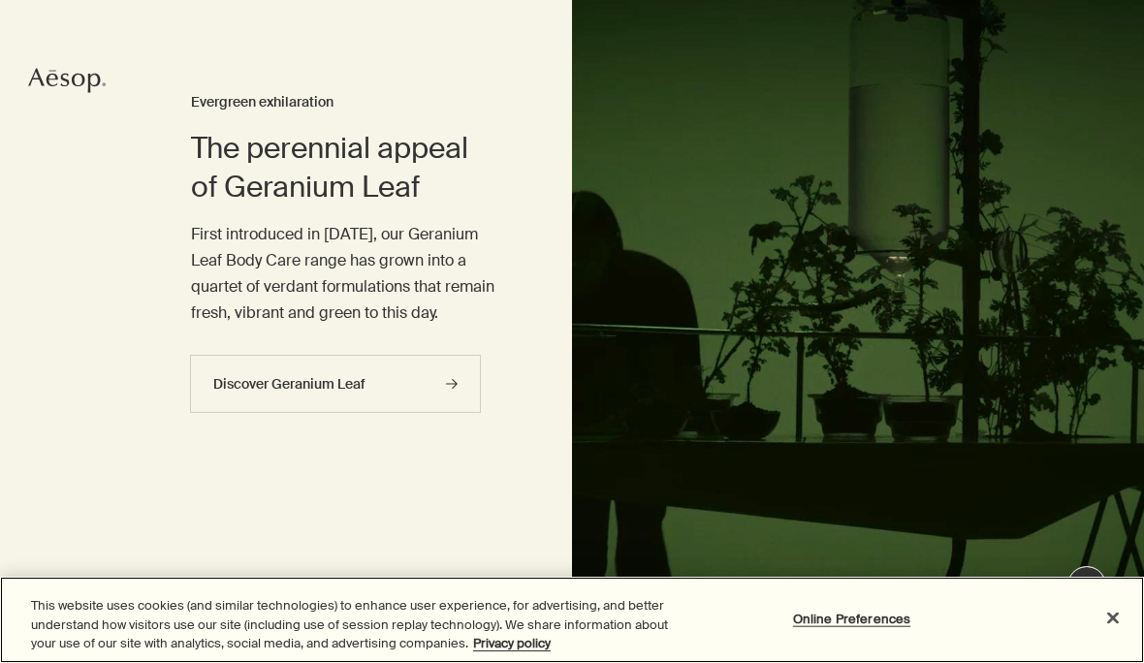
scroll to position [142, 0]
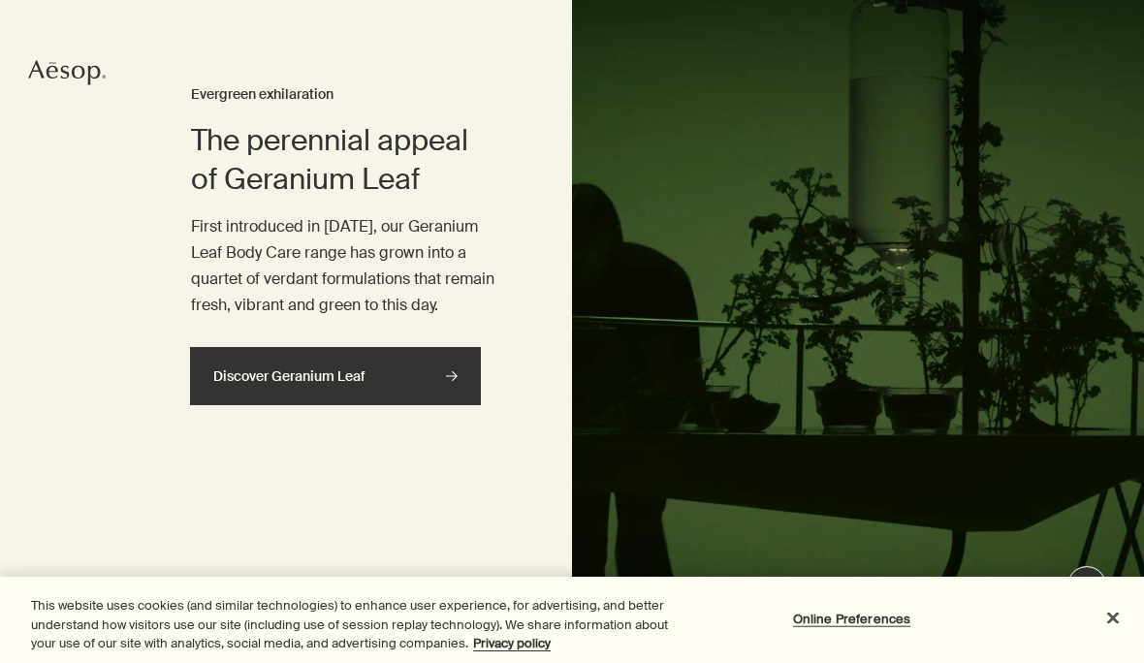
click at [434, 392] on link "Discover Geranium Leaf rightArrow" at bounding box center [335, 376] width 291 height 58
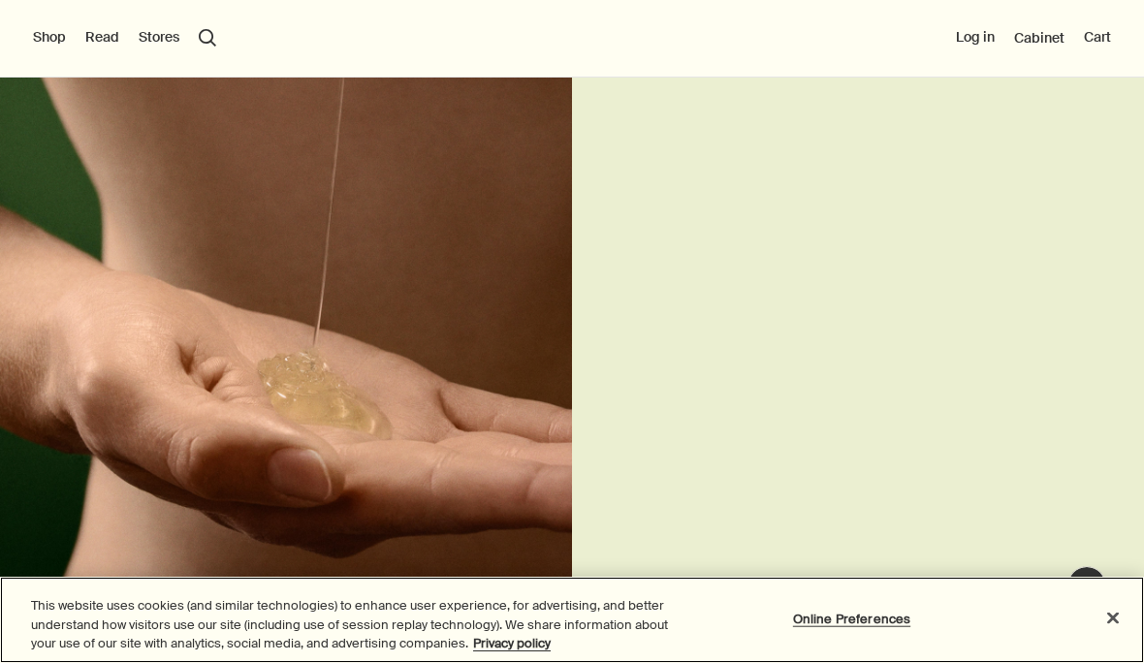
scroll to position [3770, 0]
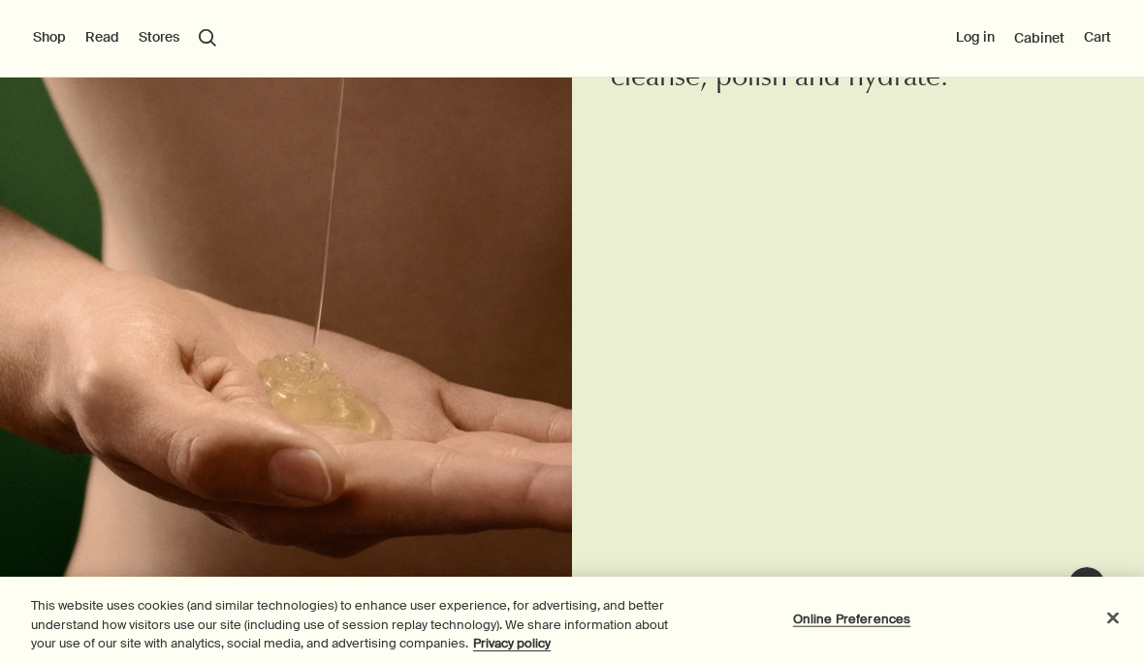
click at [104, 38] on button "Read" at bounding box center [102, 37] width 34 height 19
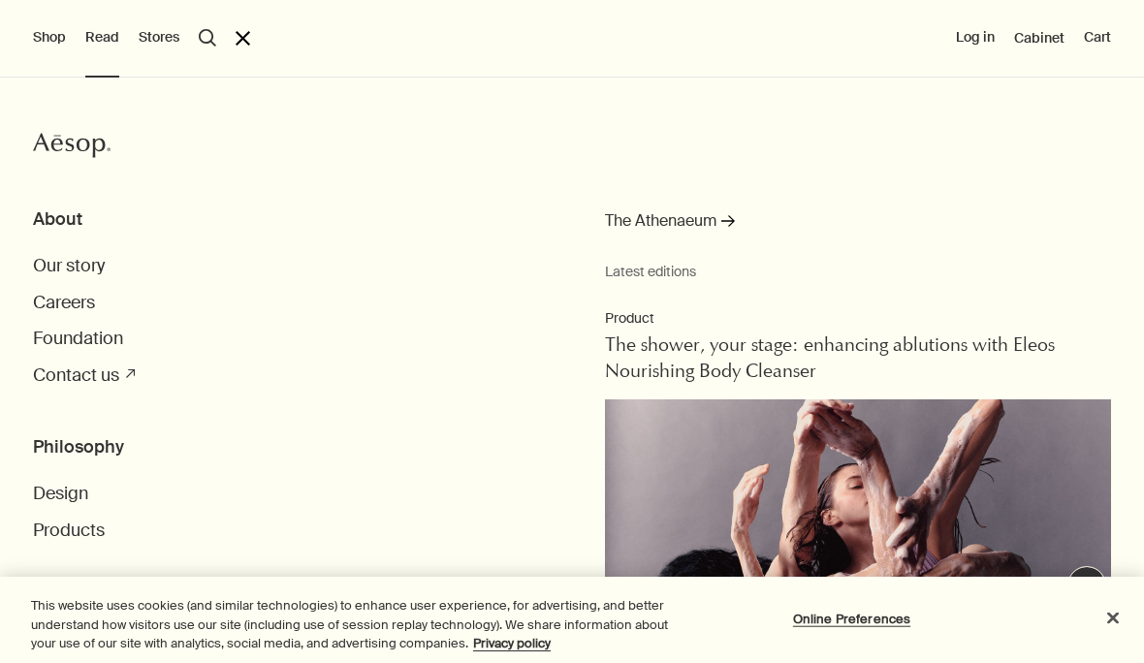
click at [57, 220] on h3 "About" at bounding box center [588, 219] width 1111 height 22
click at [54, 258] on span "Our story" at bounding box center [69, 265] width 72 height 23
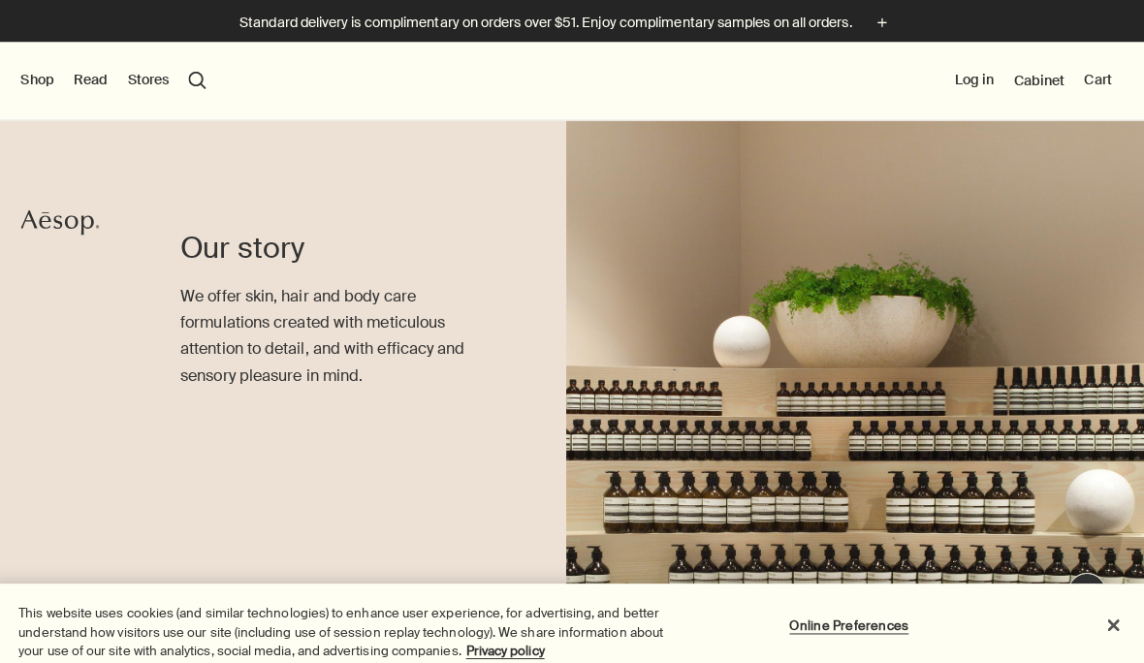
click at [33, 77] on button "Shop" at bounding box center [49, 79] width 33 height 19
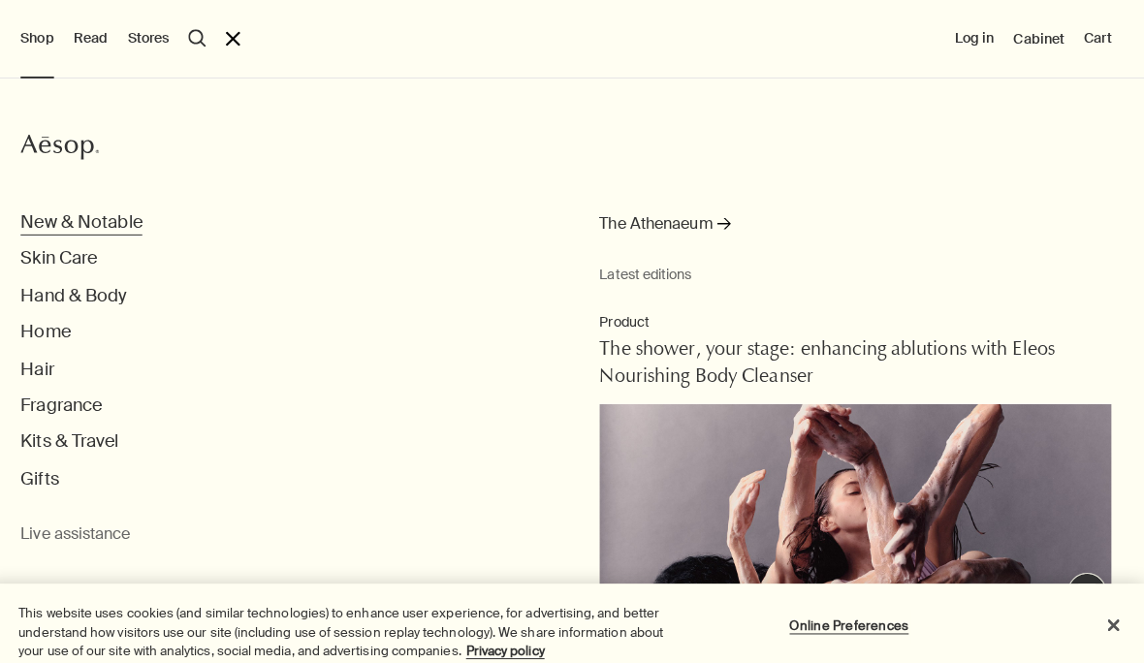
click at [41, 222] on button "New & Notable" at bounding box center [93, 219] width 120 height 22
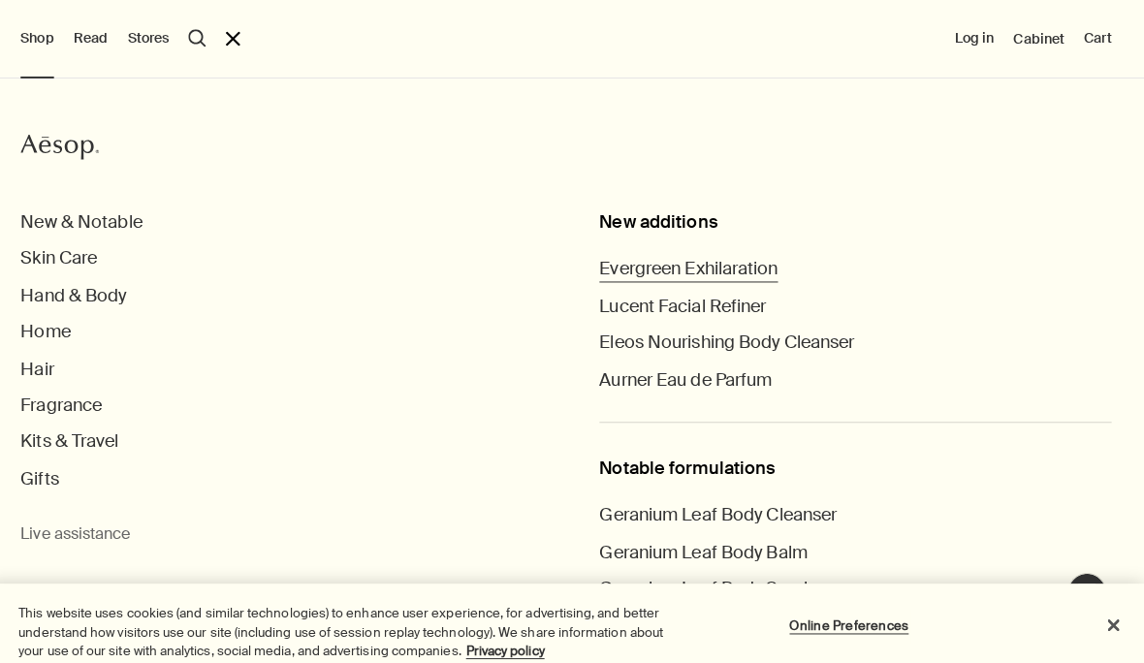
click at [633, 263] on span "Evergreen Exhilaration" at bounding box center [693, 265] width 176 height 23
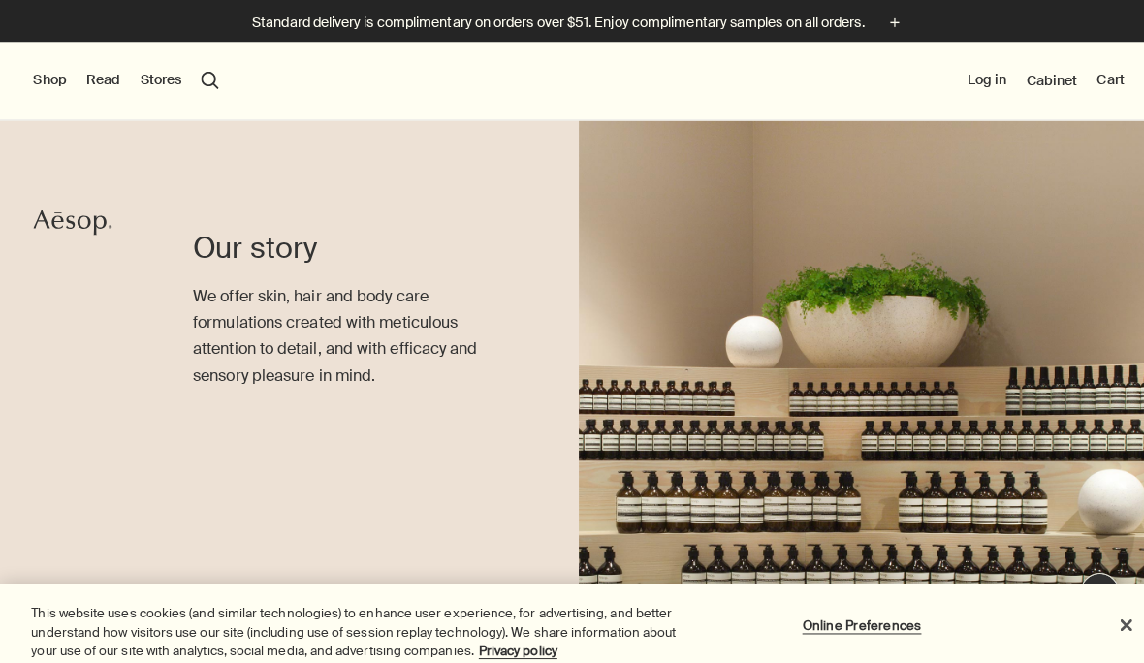
click at [42, 82] on button "Shop" at bounding box center [49, 79] width 33 height 19
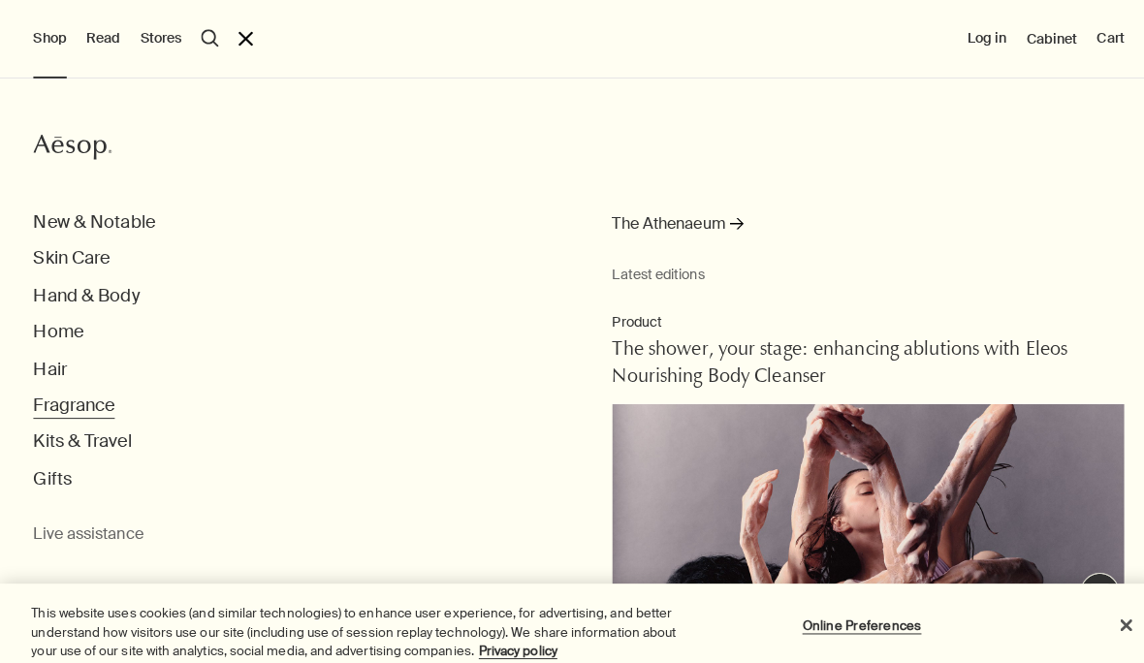
click at [40, 390] on button "Fragrance" at bounding box center [73, 401] width 80 height 22
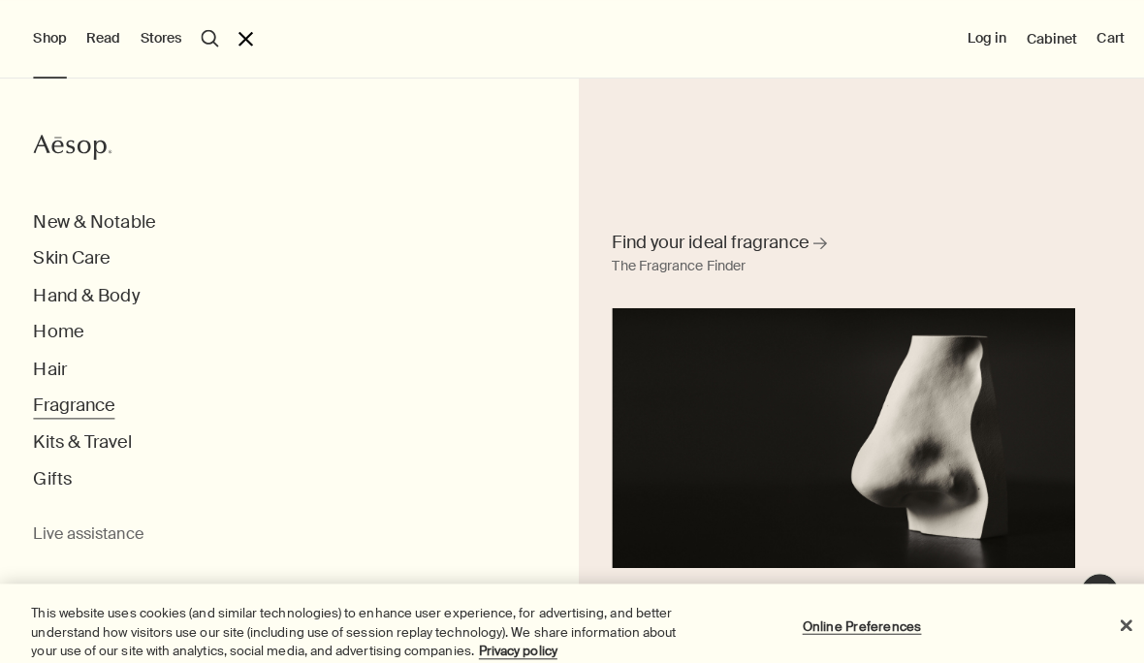
scroll to position [2522, 0]
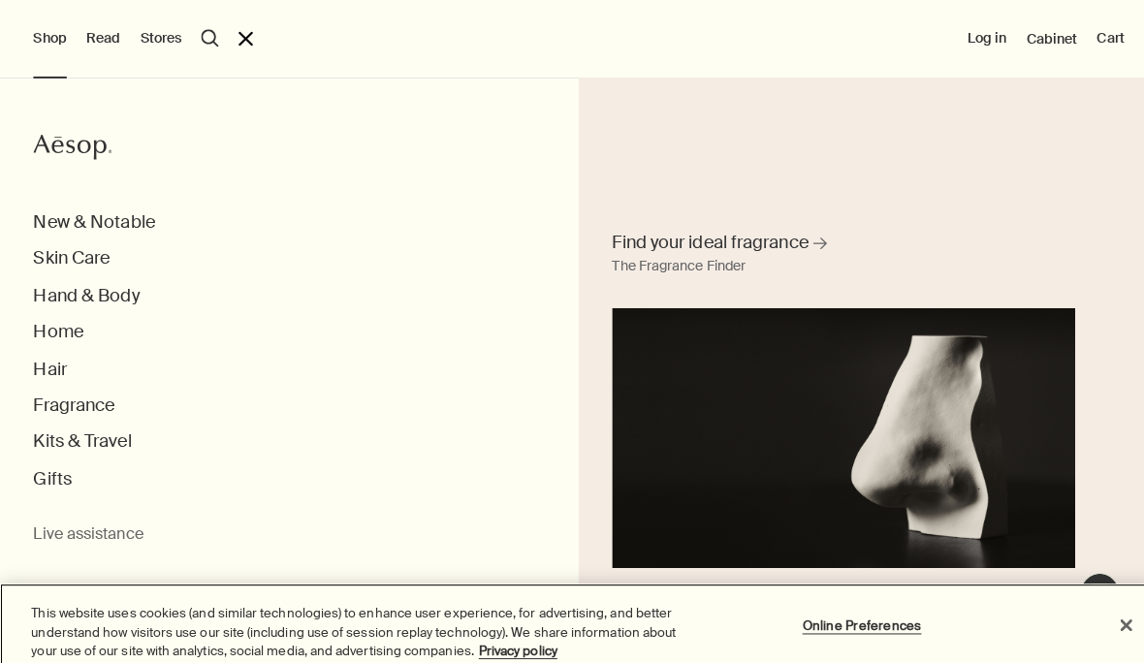
click at [1115, 639] on button "Close" at bounding box center [1112, 617] width 43 height 43
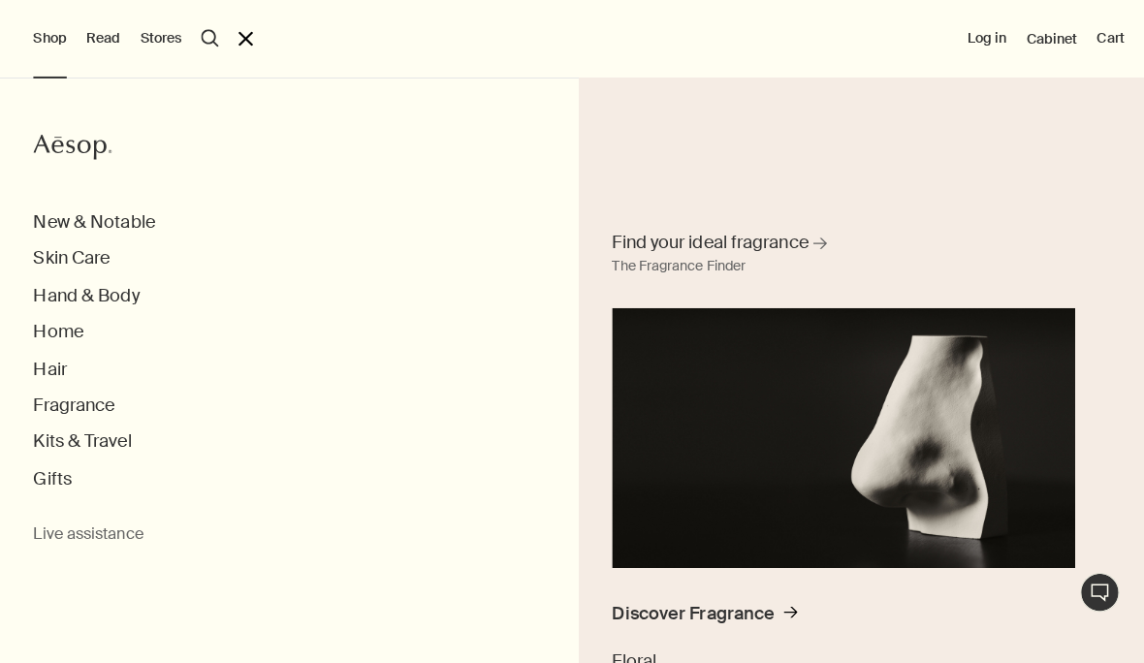
click at [613, 645] on span "Floral" at bounding box center [627, 653] width 44 height 23
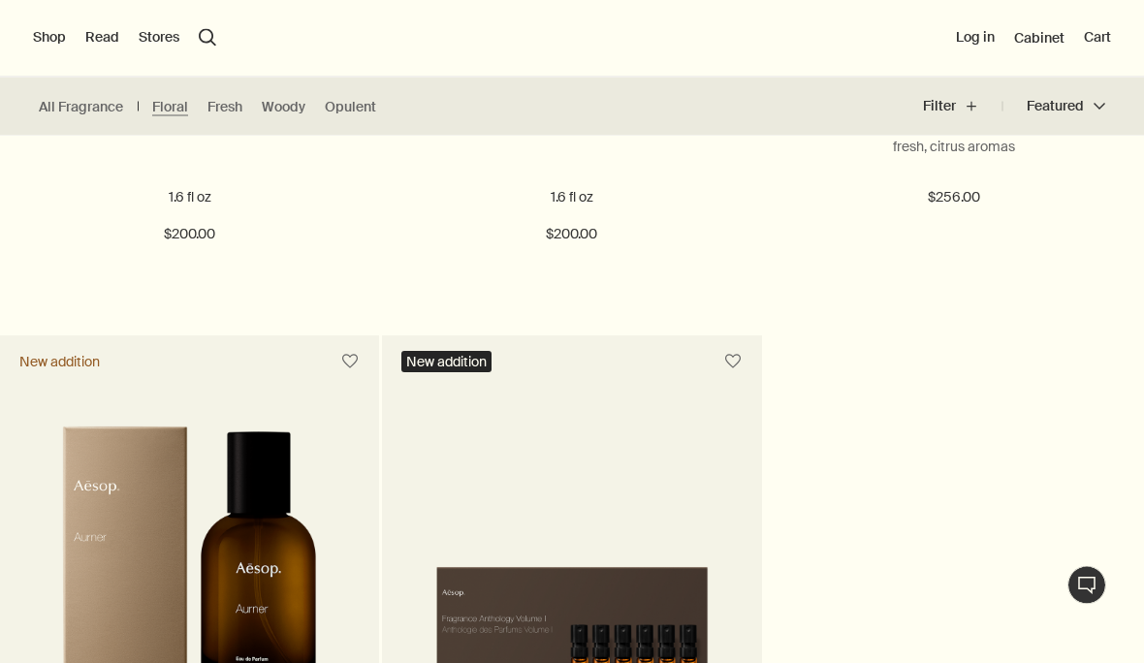
scroll to position [974, 0]
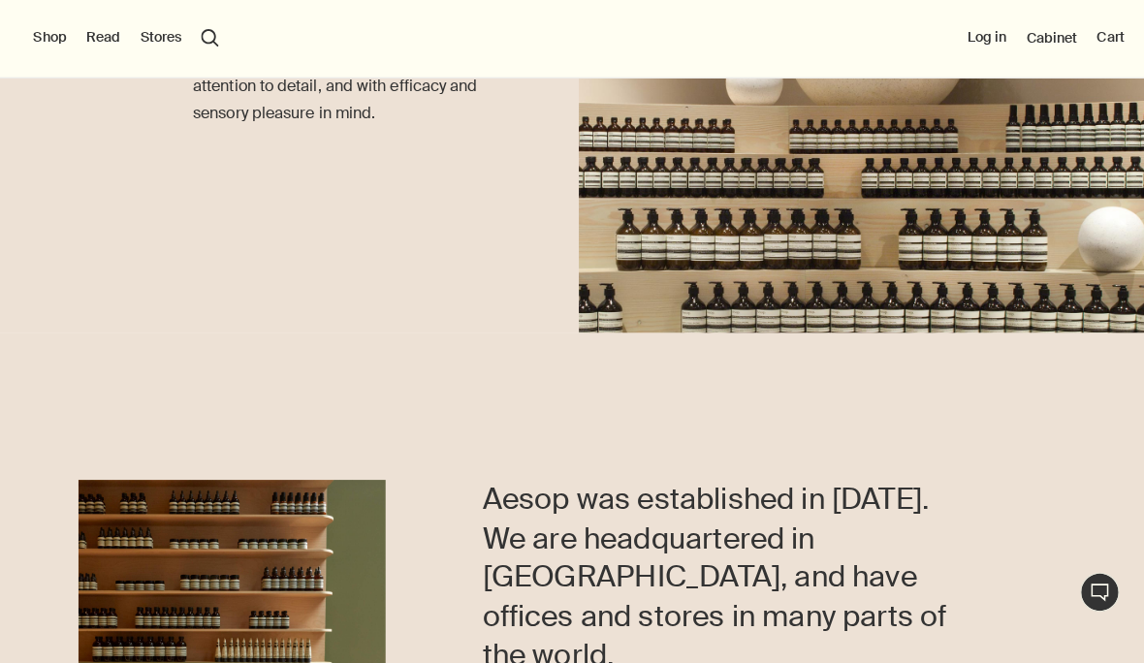
scroll to position [241, 0]
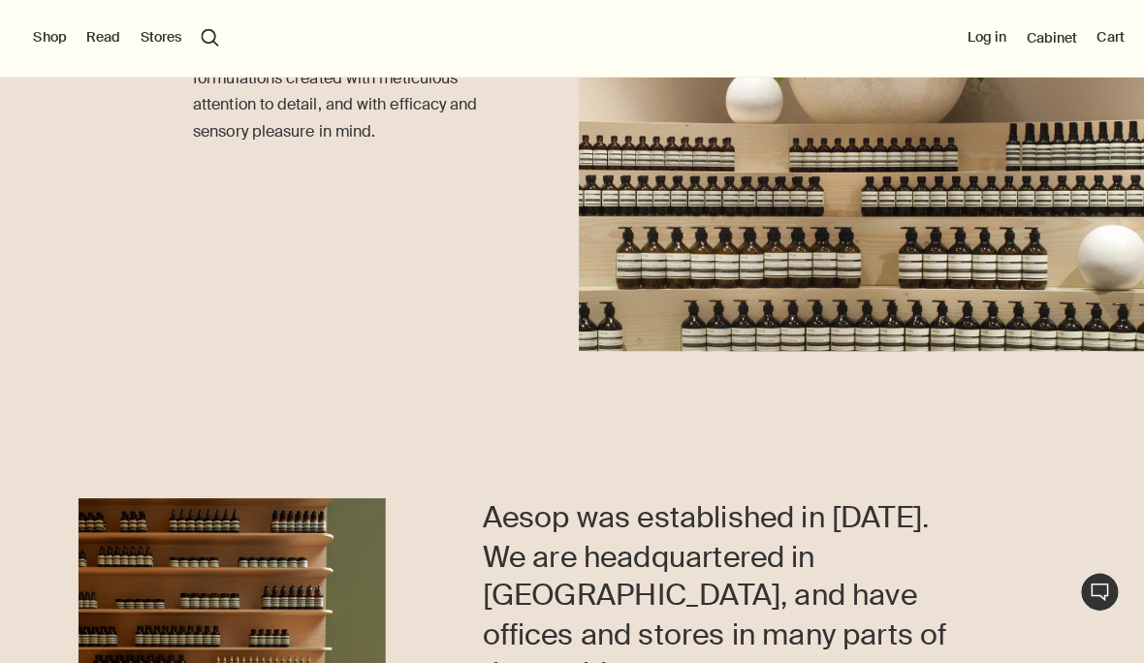
click at [38, 29] on button "Shop" at bounding box center [49, 37] width 33 height 19
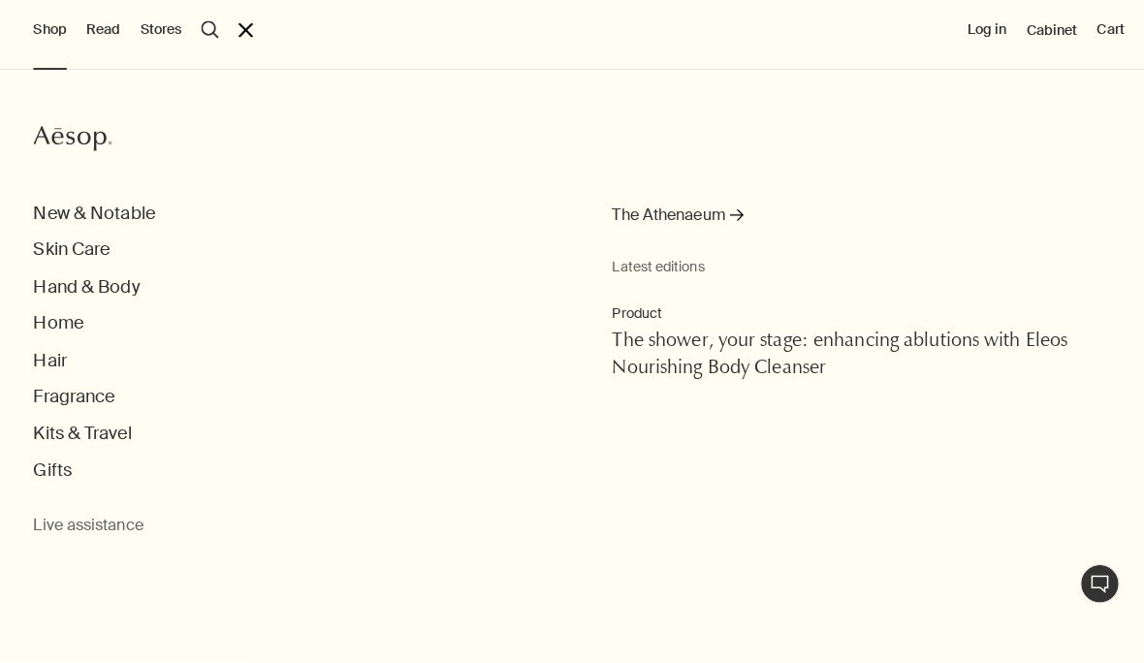
scroll to position [370, 0]
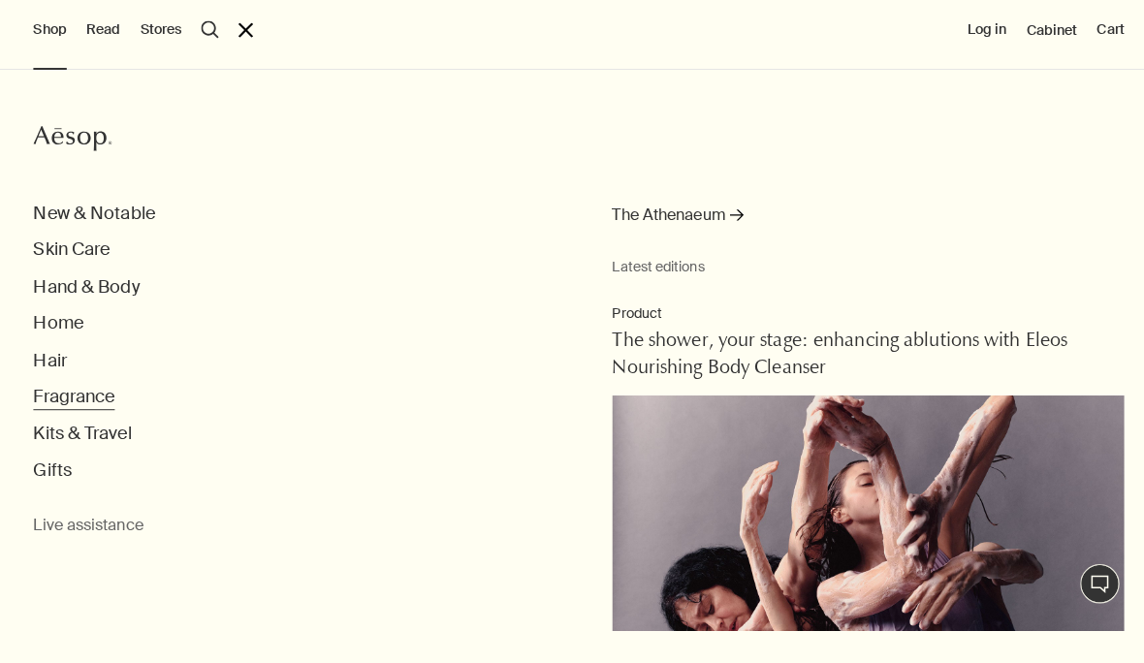
click at [56, 390] on button "Fragrance" at bounding box center [73, 401] width 80 height 22
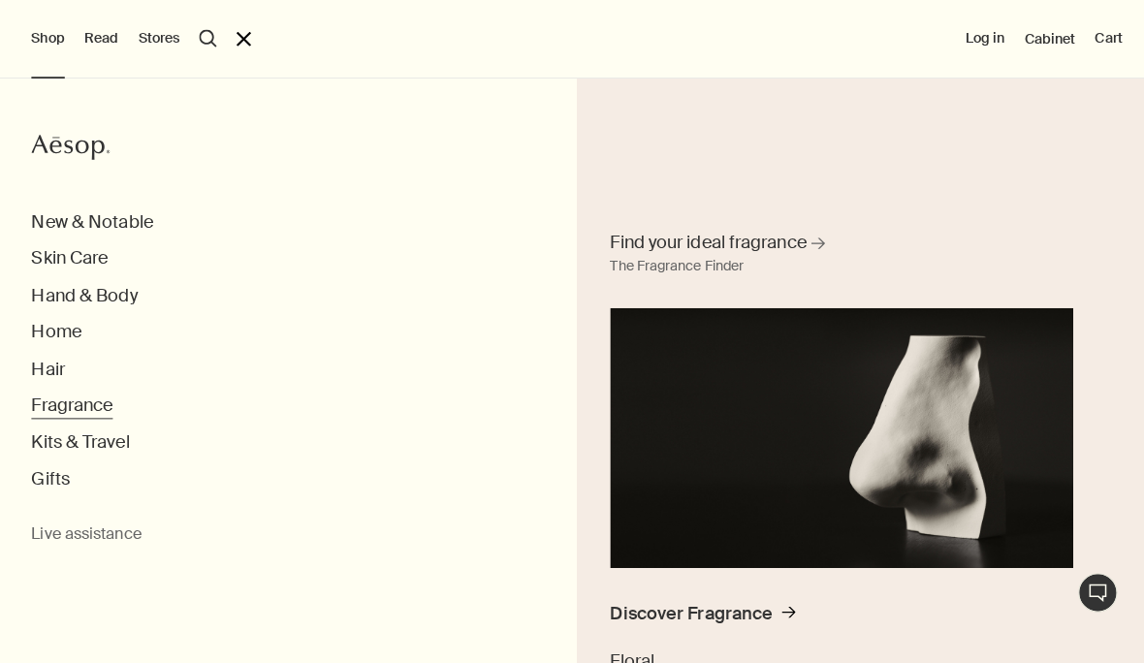
scroll to position [1439, 0]
click at [774, 599] on icon "rightArrow" at bounding box center [781, 605] width 14 height 14
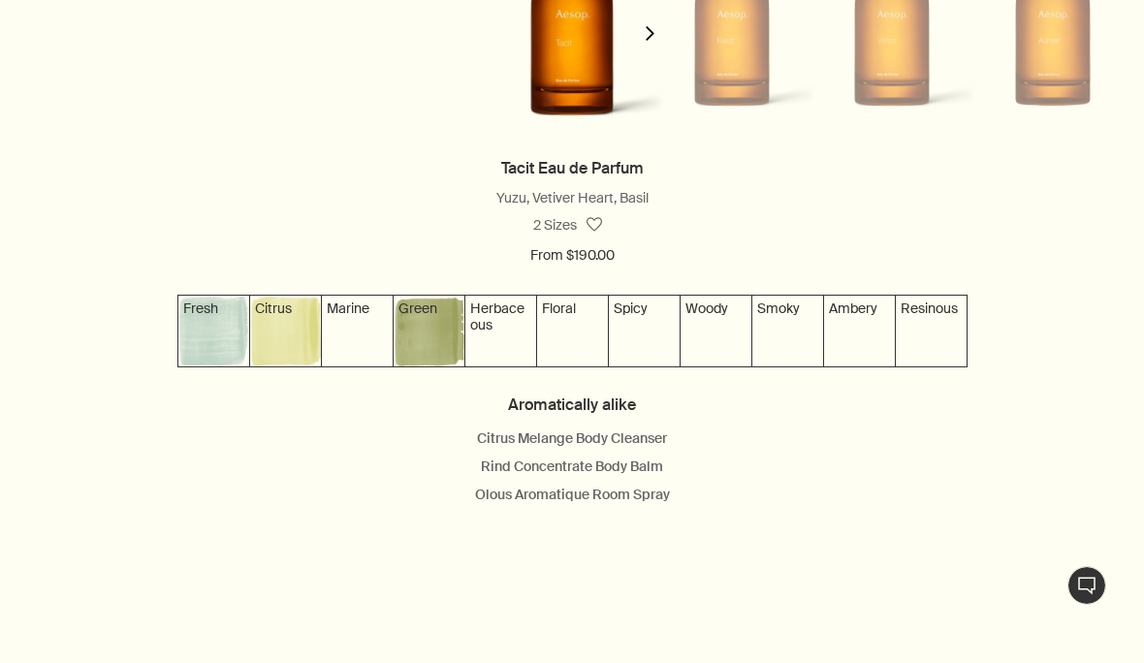
scroll to position [1870, 0]
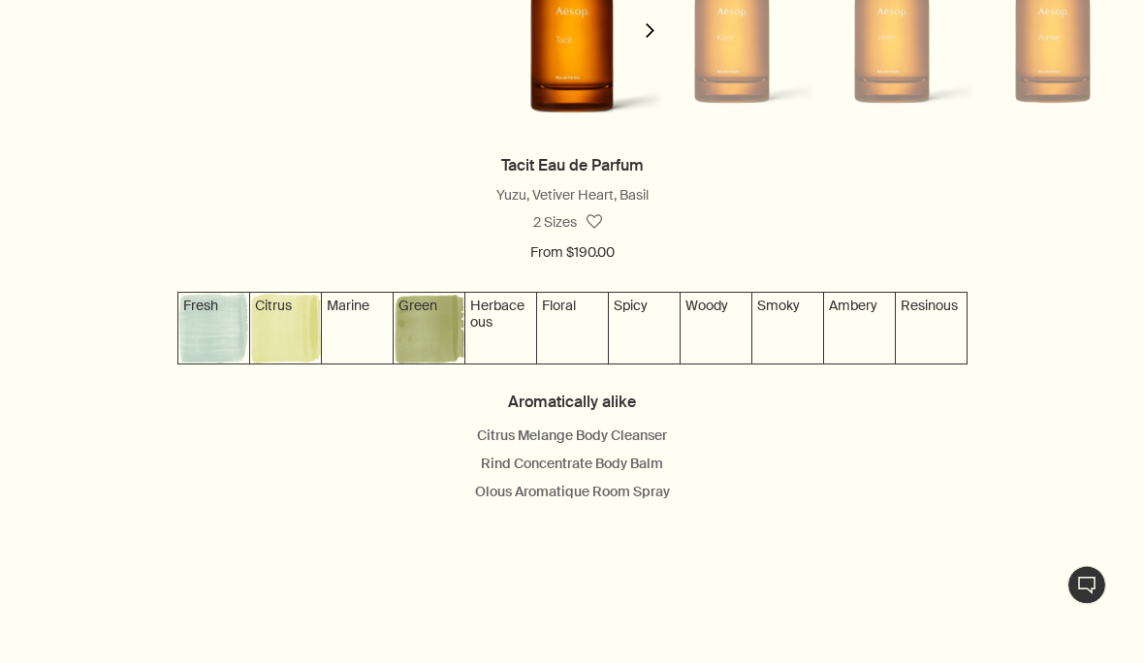
click at [846, 363] on img at bounding box center [859, 329] width 71 height 71
click at [848, 364] on img at bounding box center [859, 329] width 71 height 71
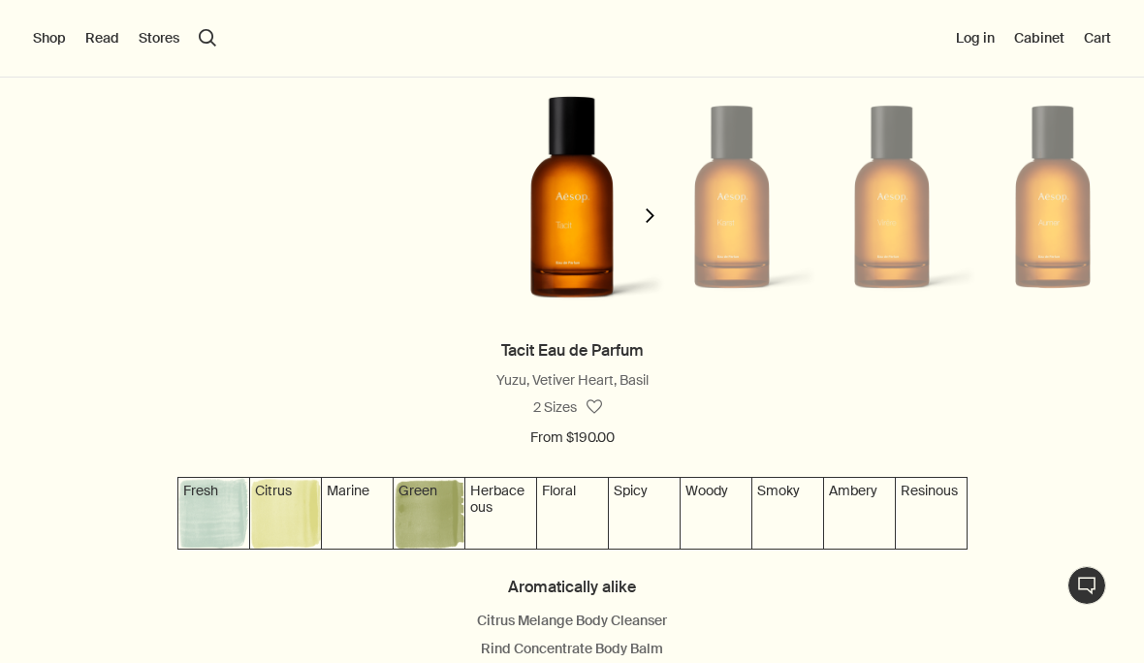
scroll to position [1684, 0]
click at [553, 362] on link "Tacit Eau de Parfum" at bounding box center [572, 352] width 142 height 20
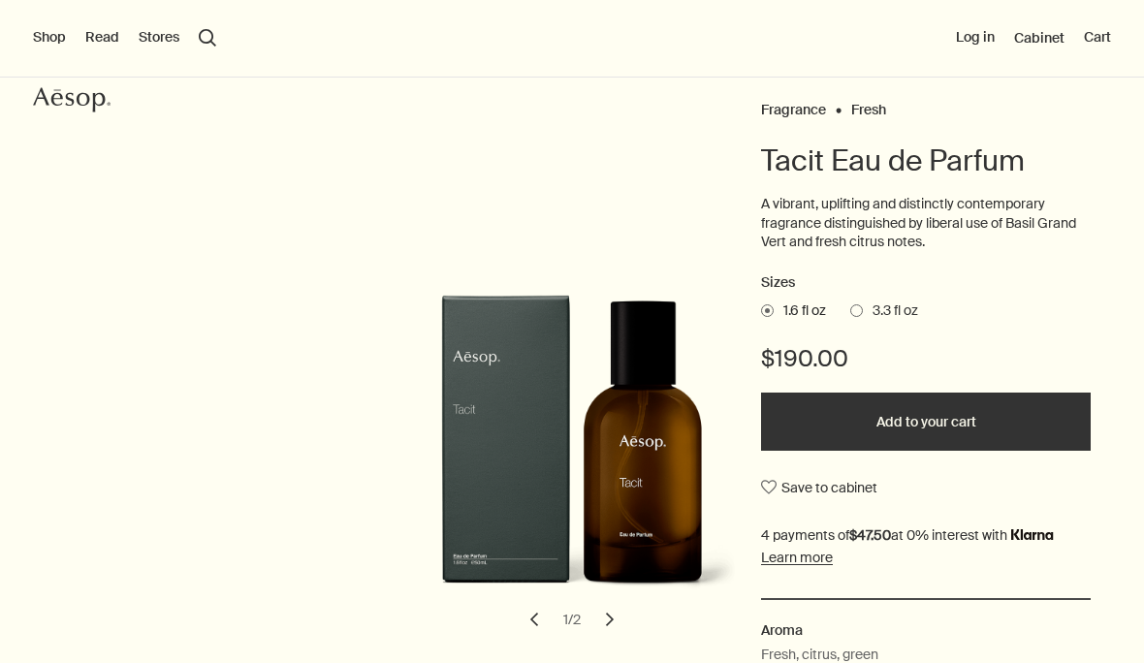
scroll to position [118, 0]
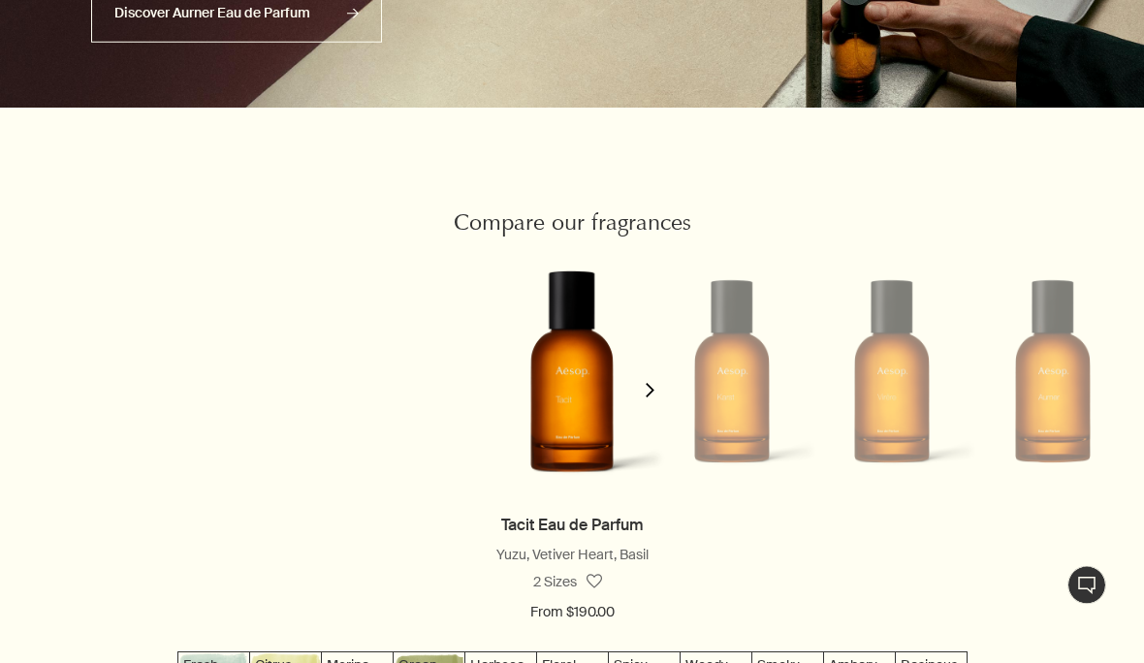
scroll to position [1583, 0]
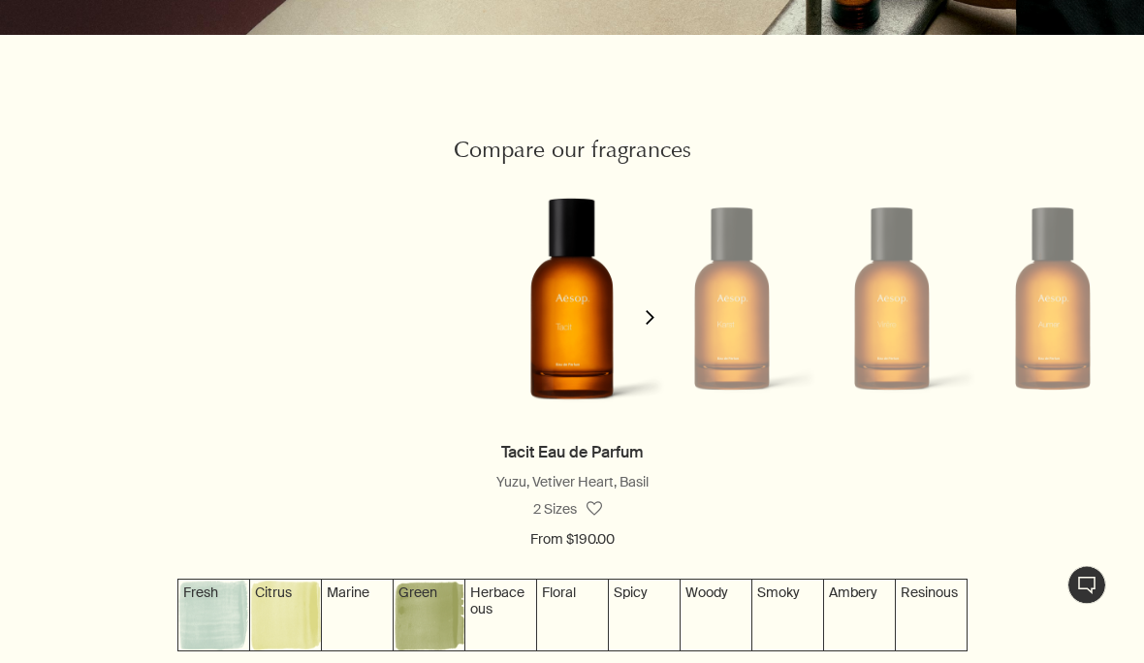
click at [647, 326] on icon "chevron" at bounding box center [650, 318] width 15 height 15
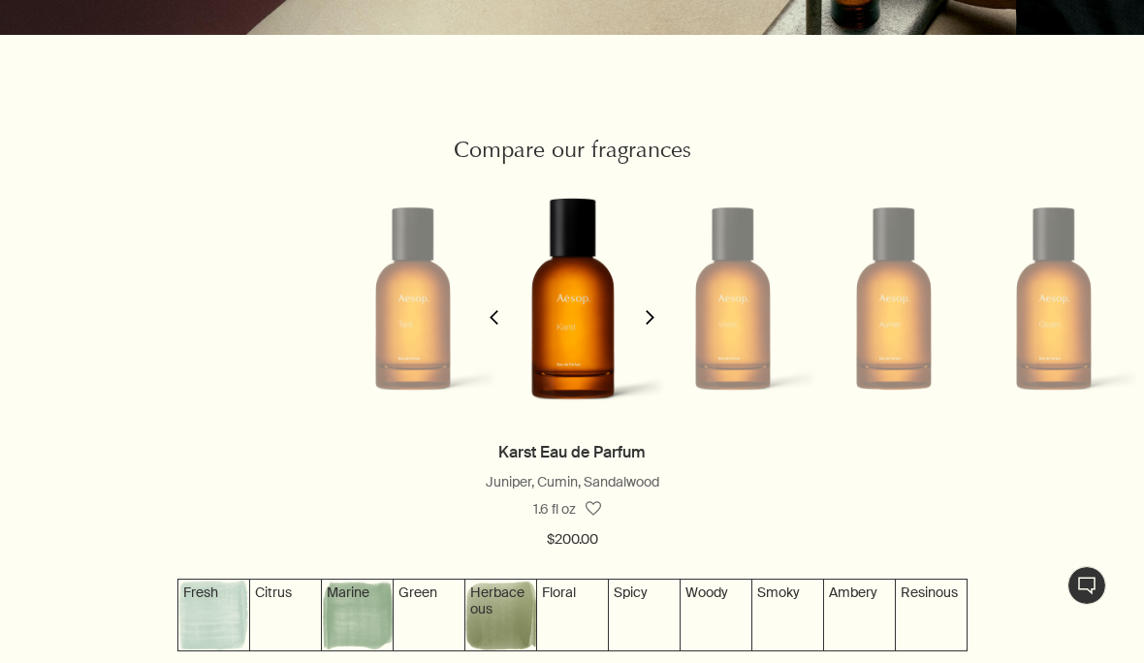
scroll to position [0, 160]
click at [652, 341] on button "chevron" at bounding box center [649, 305] width 39 height 267
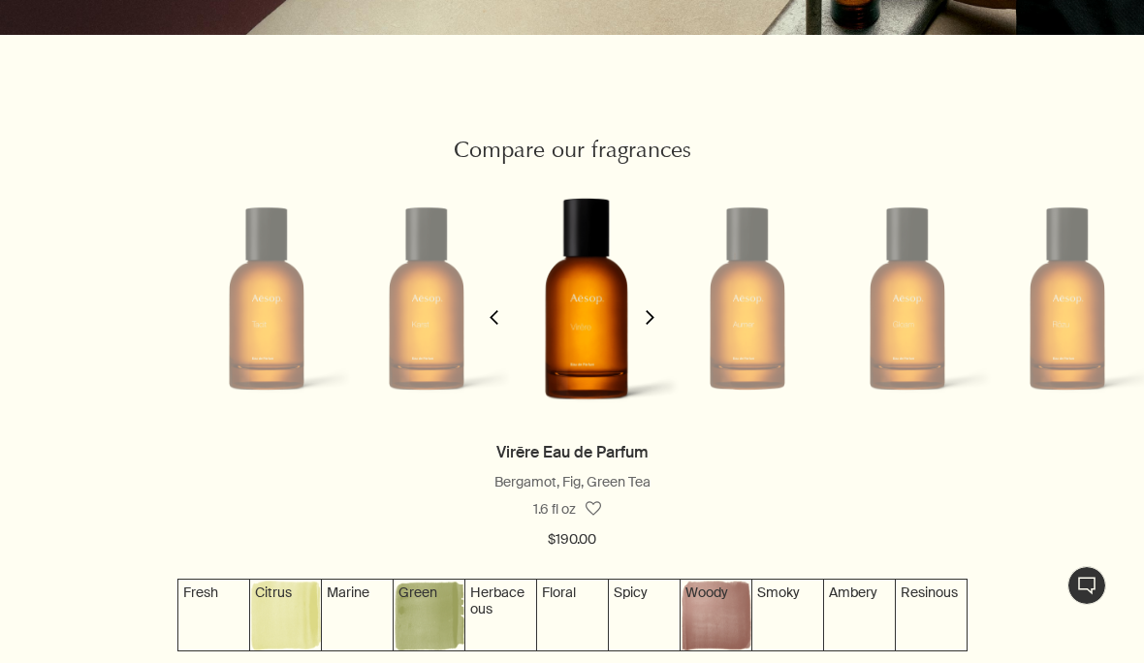
scroll to position [0, 320]
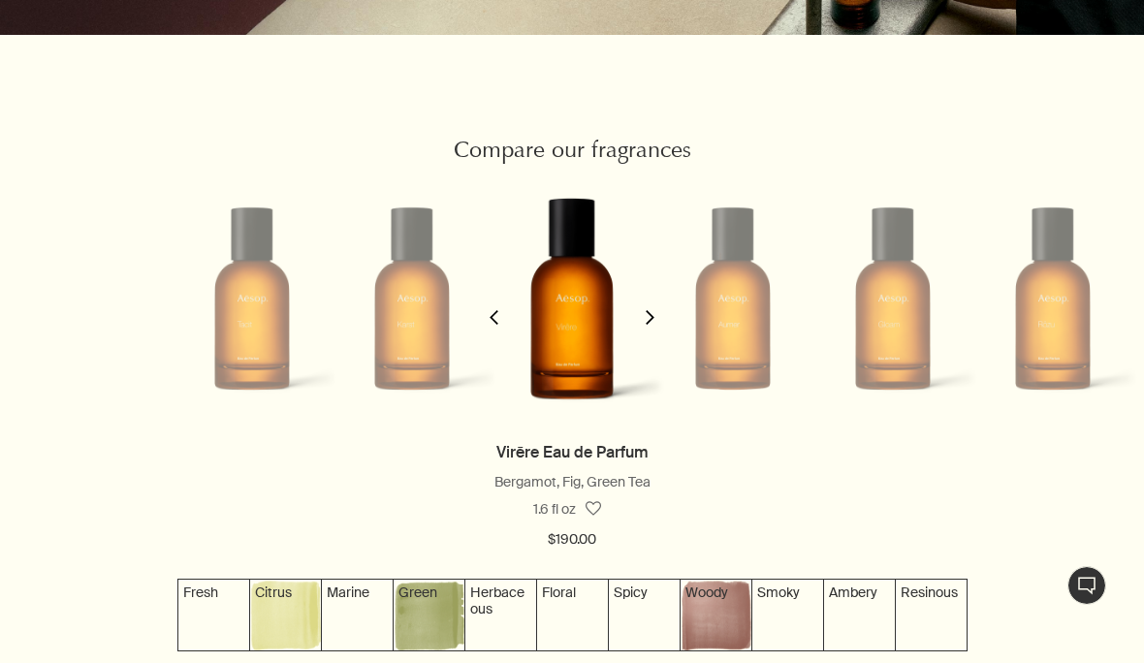
click at [649, 325] on icon "chevron" at bounding box center [650, 317] width 15 height 15
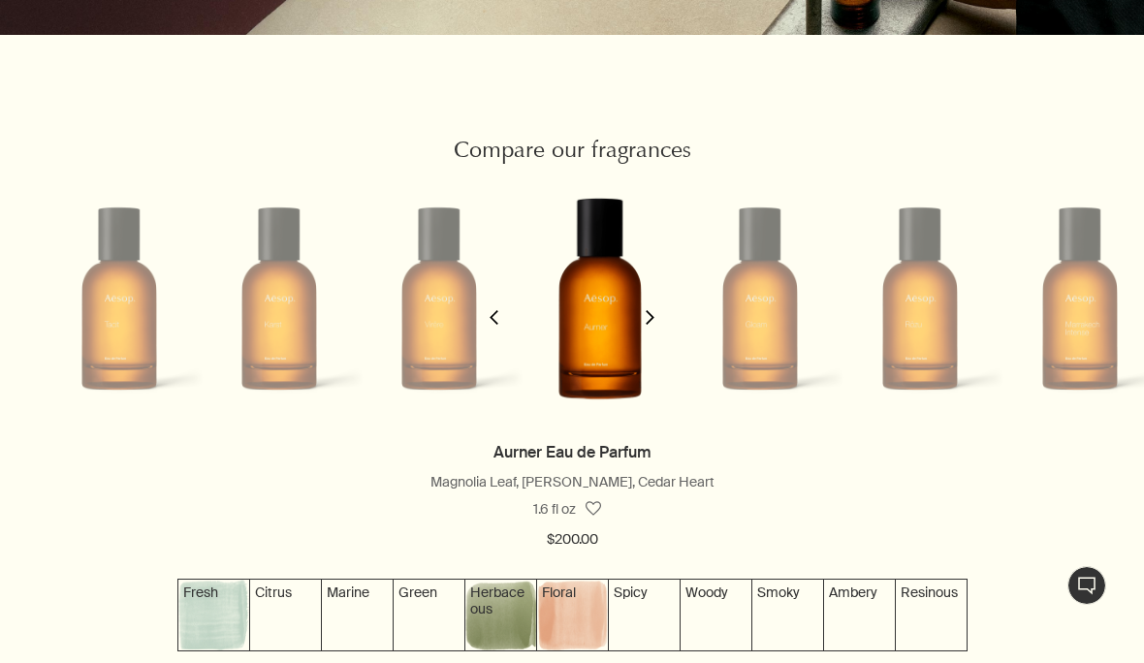
scroll to position [0, 480]
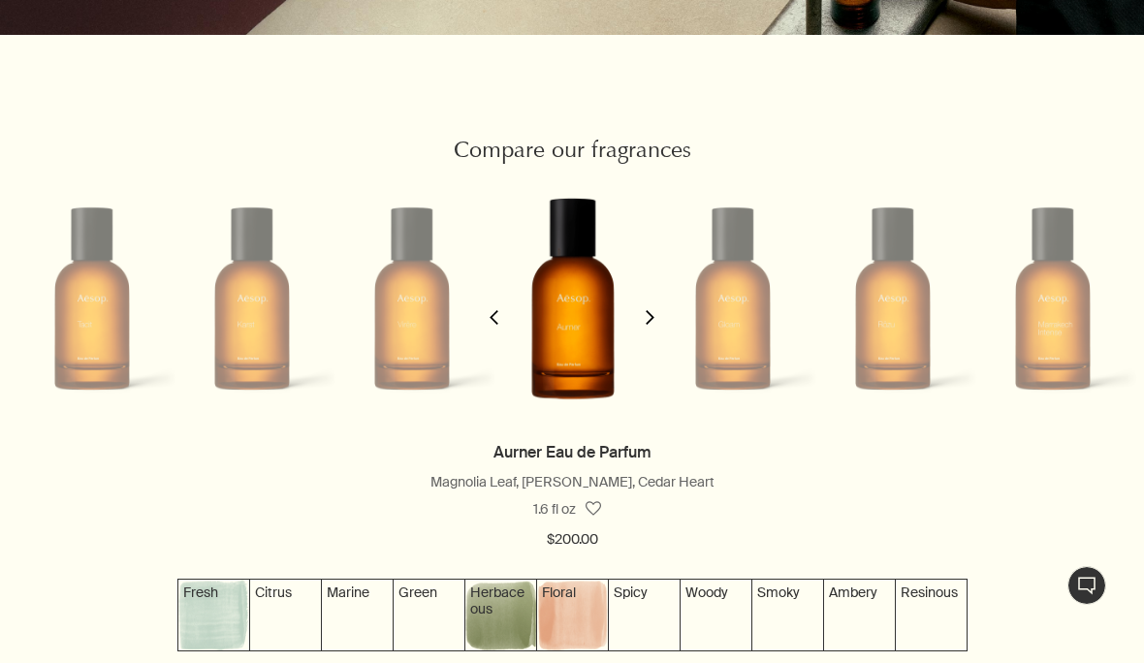
click at [654, 325] on icon "chevron" at bounding box center [650, 317] width 15 height 15
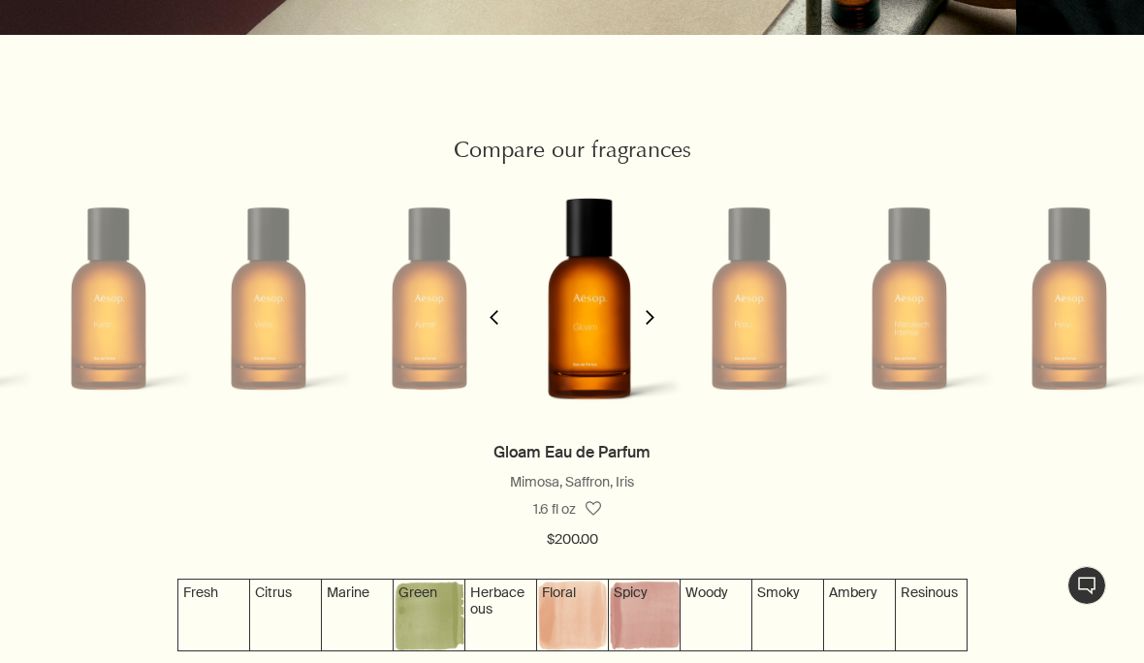
scroll to position [0, 640]
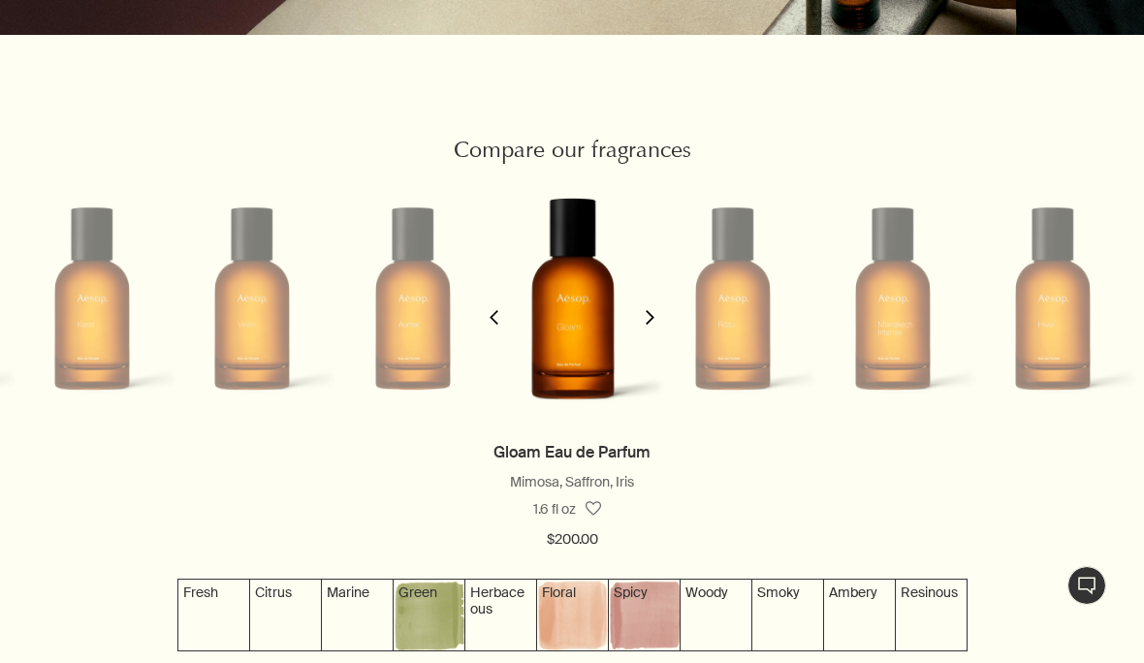
click at [654, 344] on button "chevron" at bounding box center [649, 305] width 39 height 267
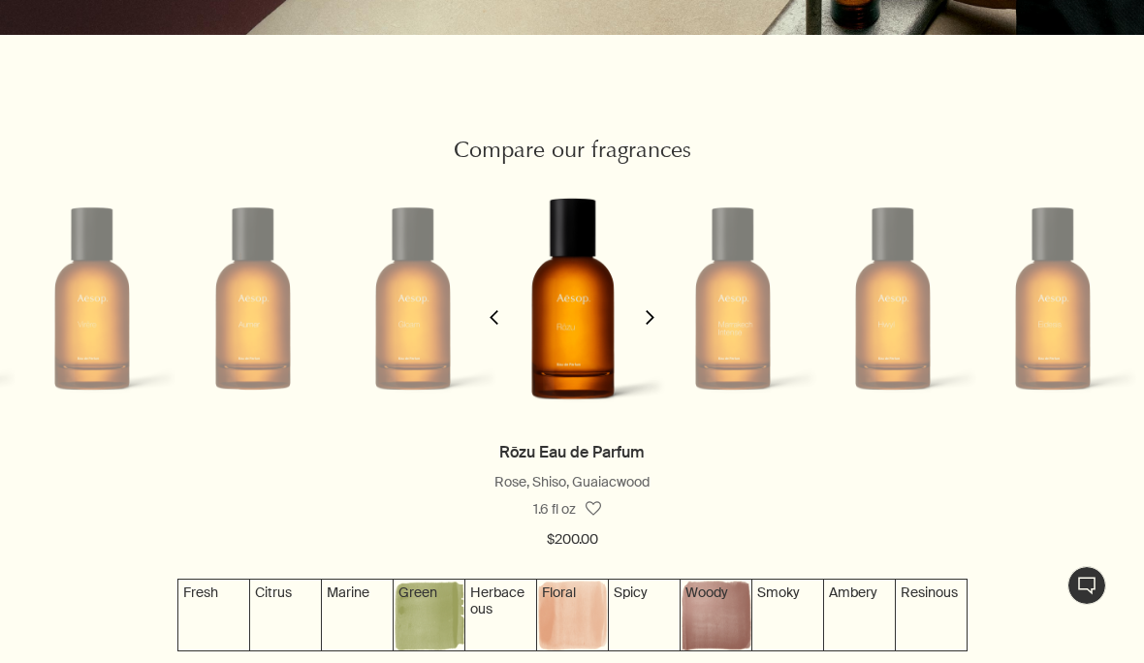
scroll to position [0, 1]
click at [650, 325] on icon "chevron" at bounding box center [650, 317] width 15 height 15
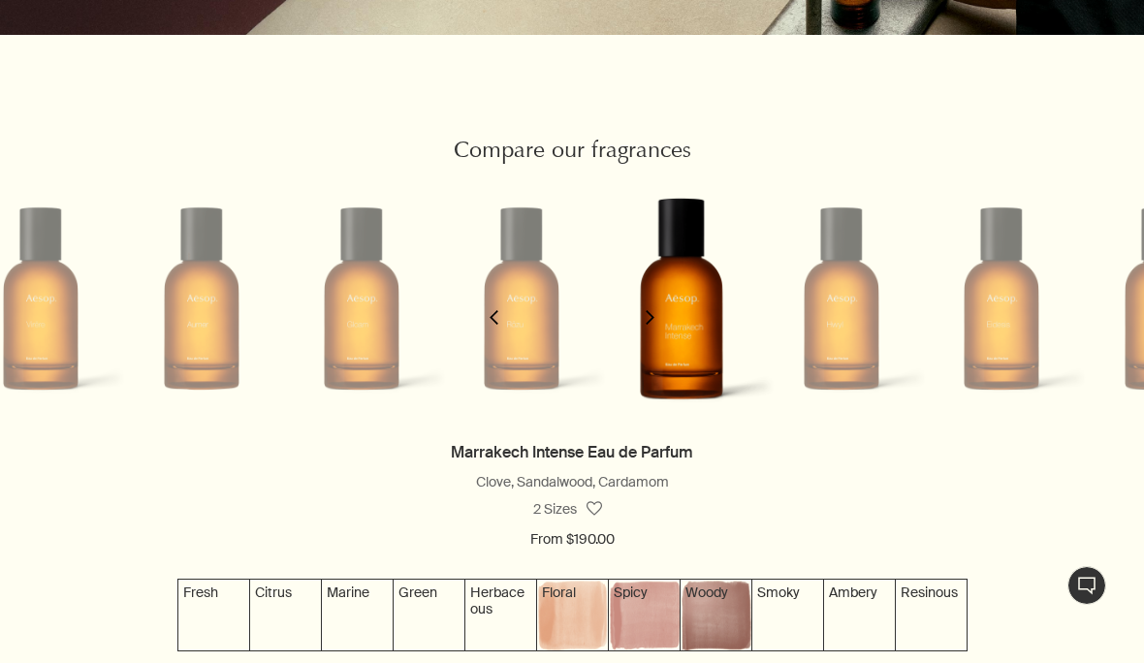
scroll to position [0, 959]
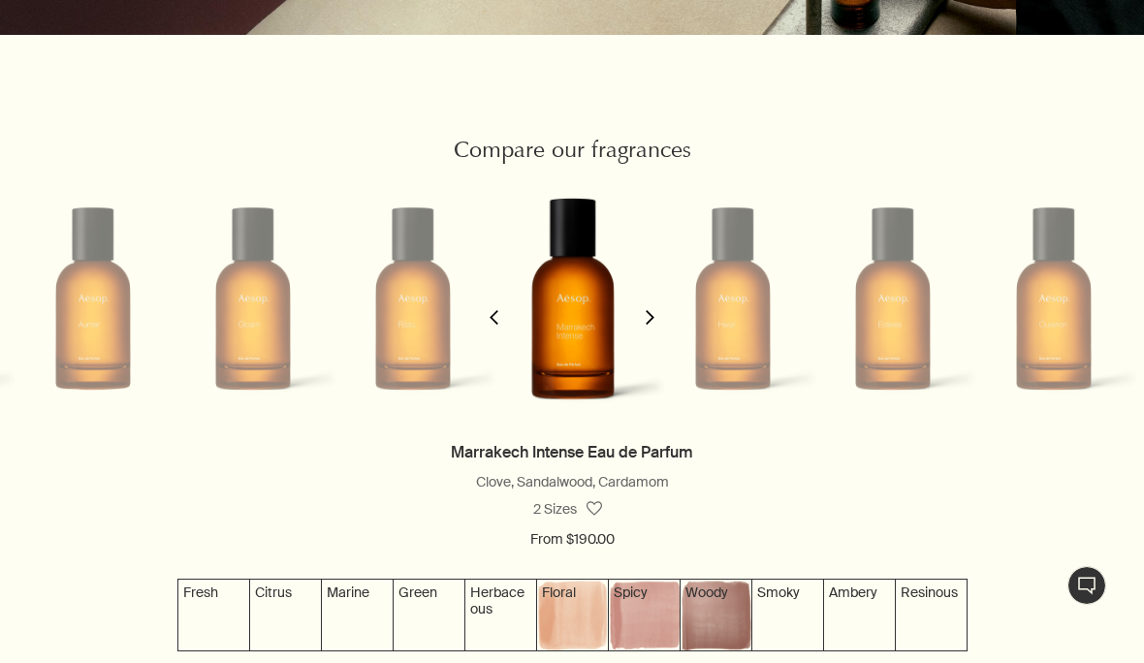
click at [646, 343] on button "chevron" at bounding box center [649, 305] width 39 height 267
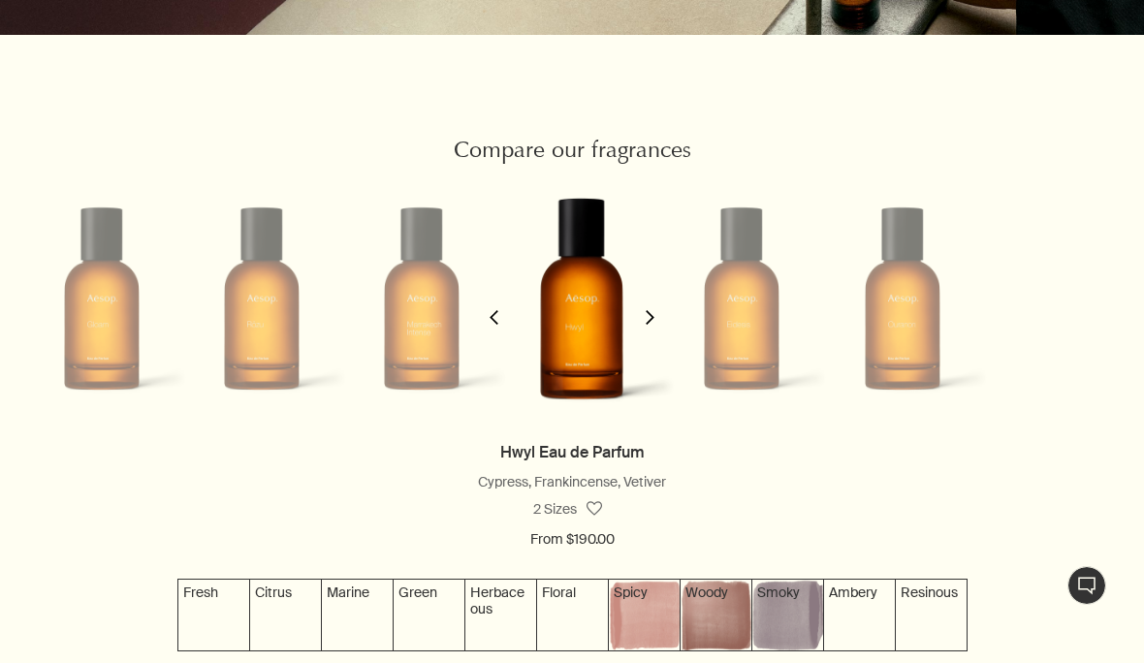
scroll to position [0, 1119]
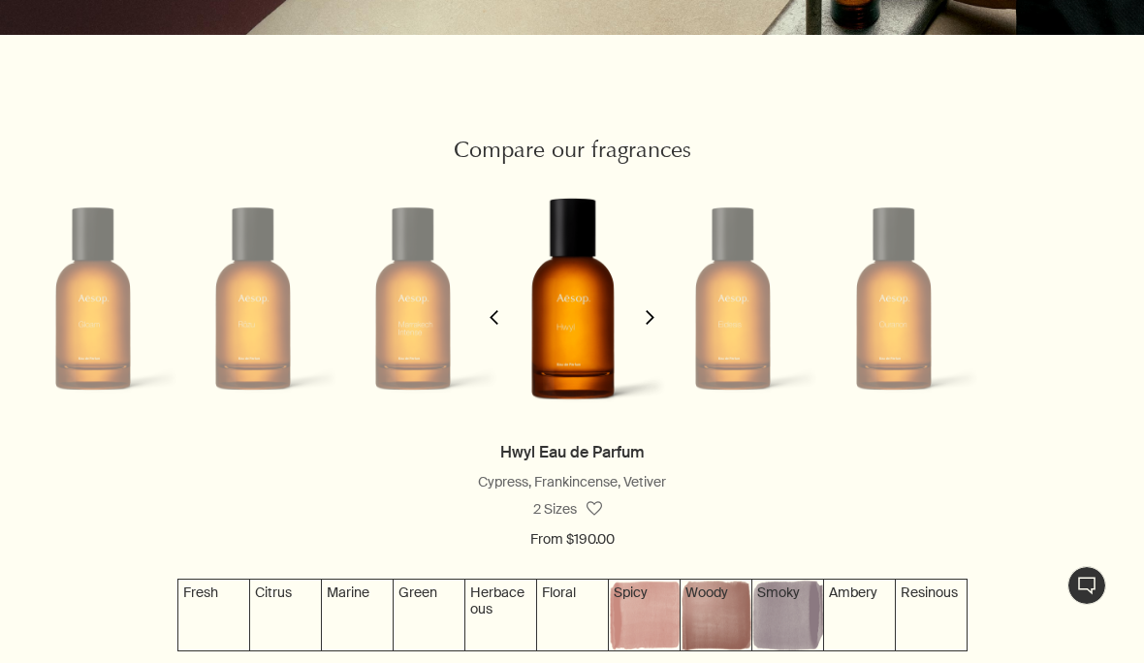
click at [648, 343] on button "chevron" at bounding box center [649, 305] width 39 height 267
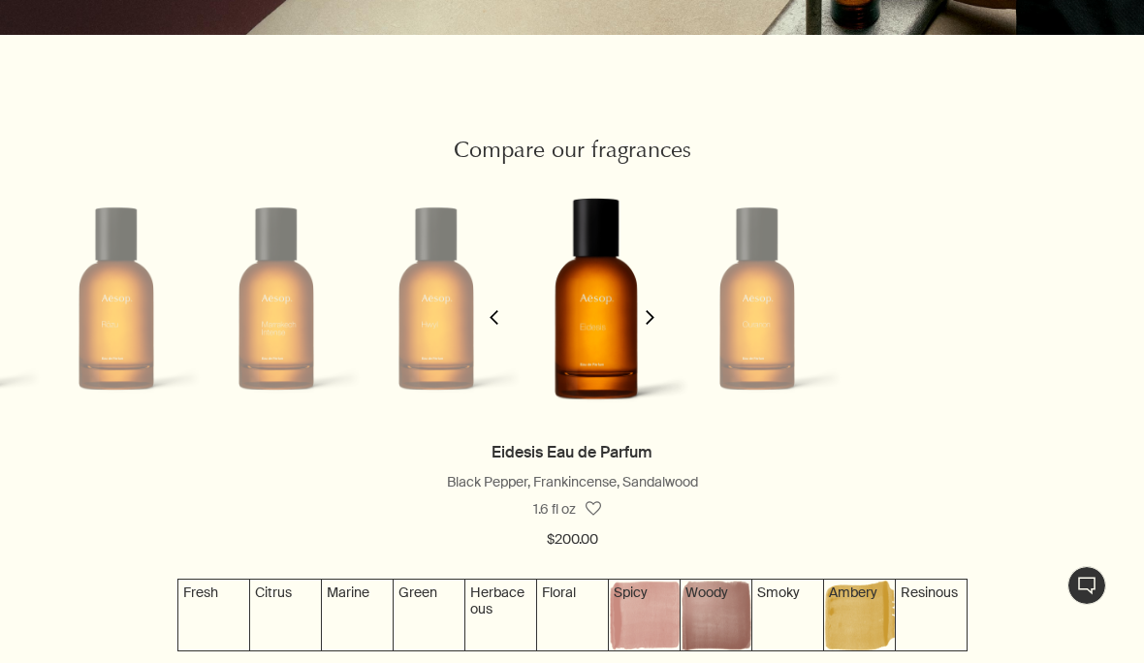
scroll to position [0, 1279]
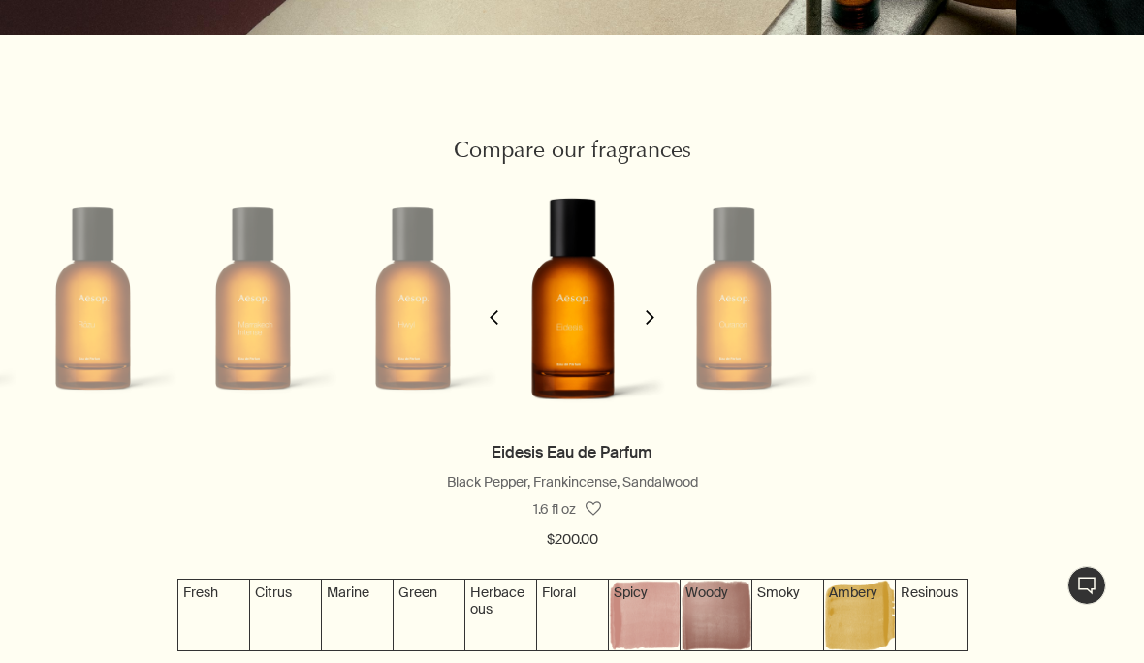
click at [500, 341] on button "chevron" at bounding box center [494, 305] width 39 height 267
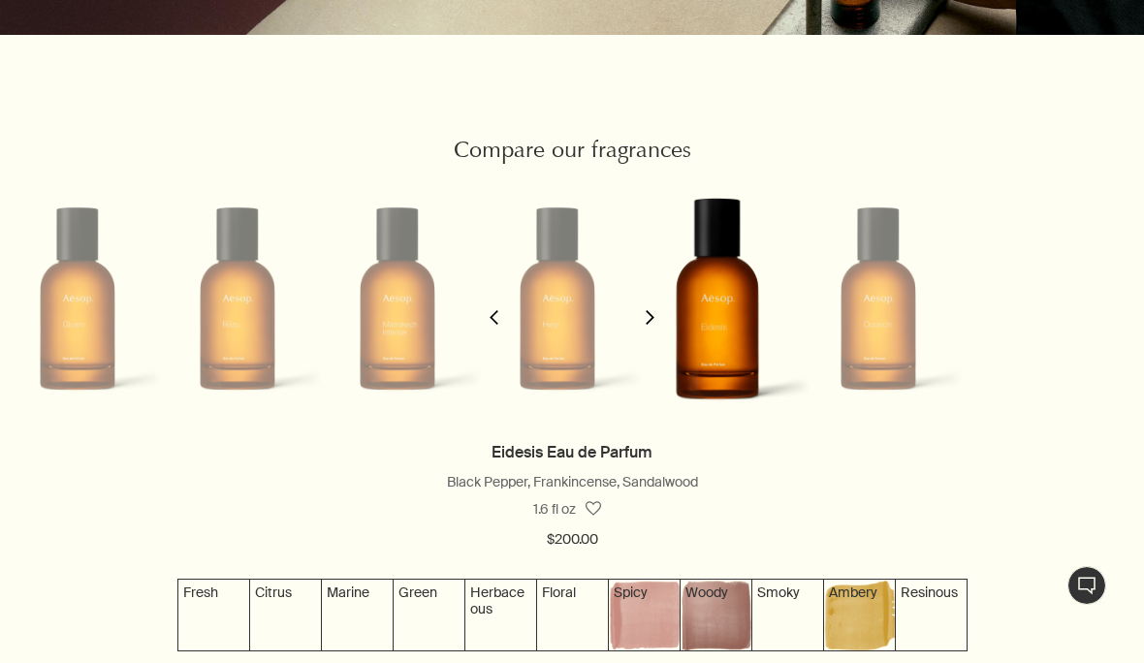
scroll to position [0, 1119]
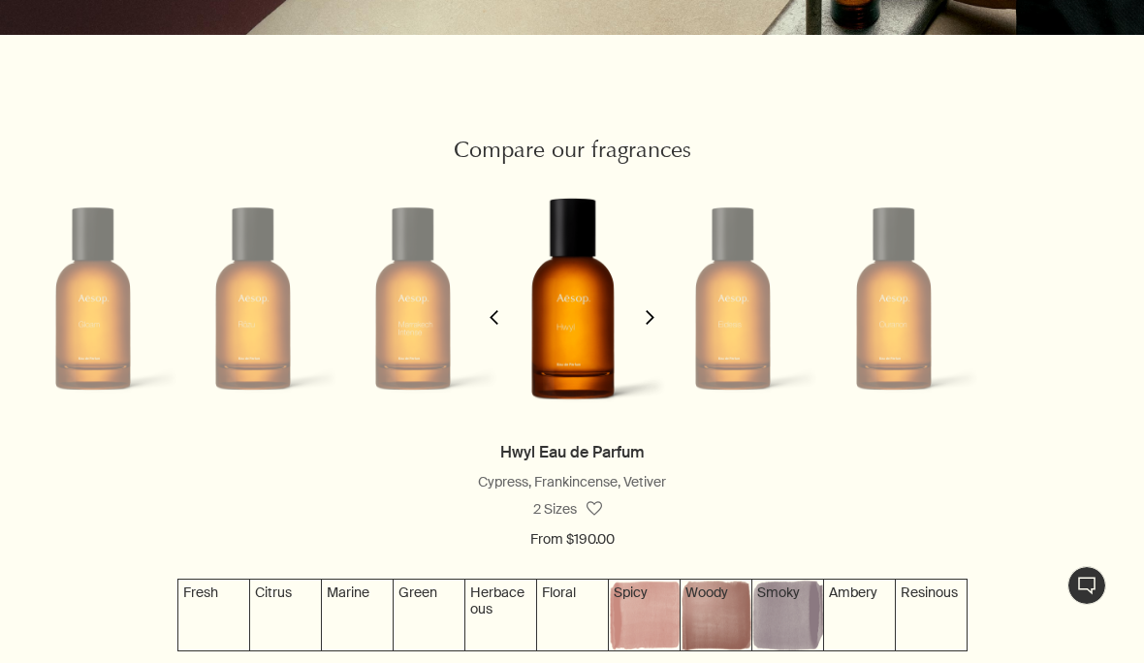
click at [500, 325] on icon "chevron" at bounding box center [493, 317] width 15 height 15
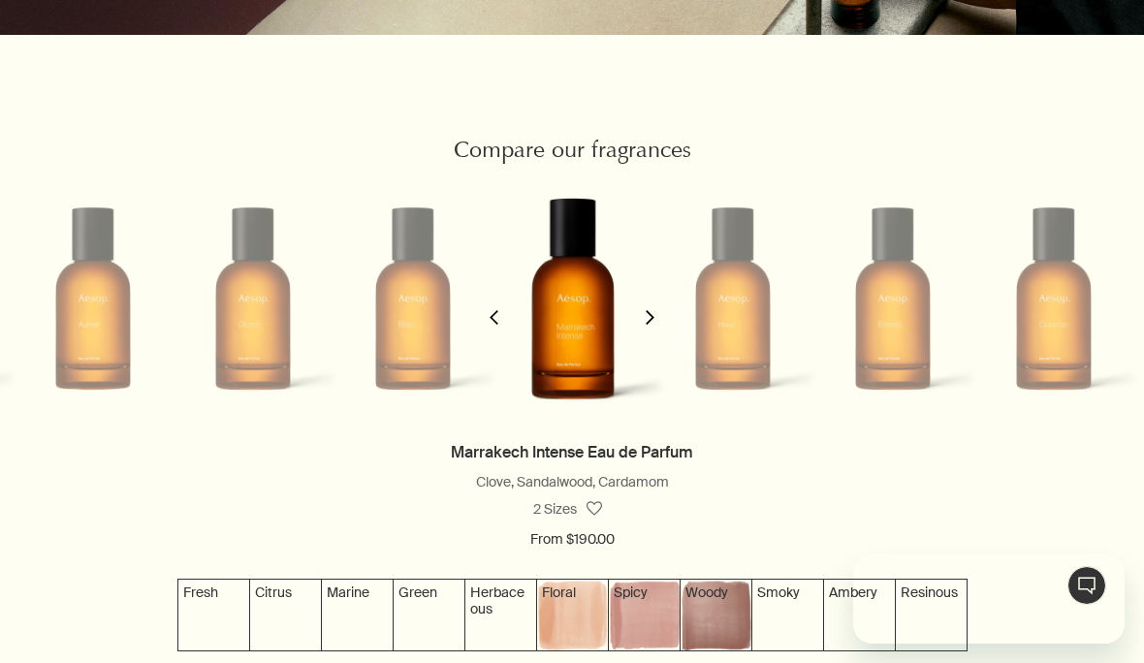
scroll to position [0, 0]
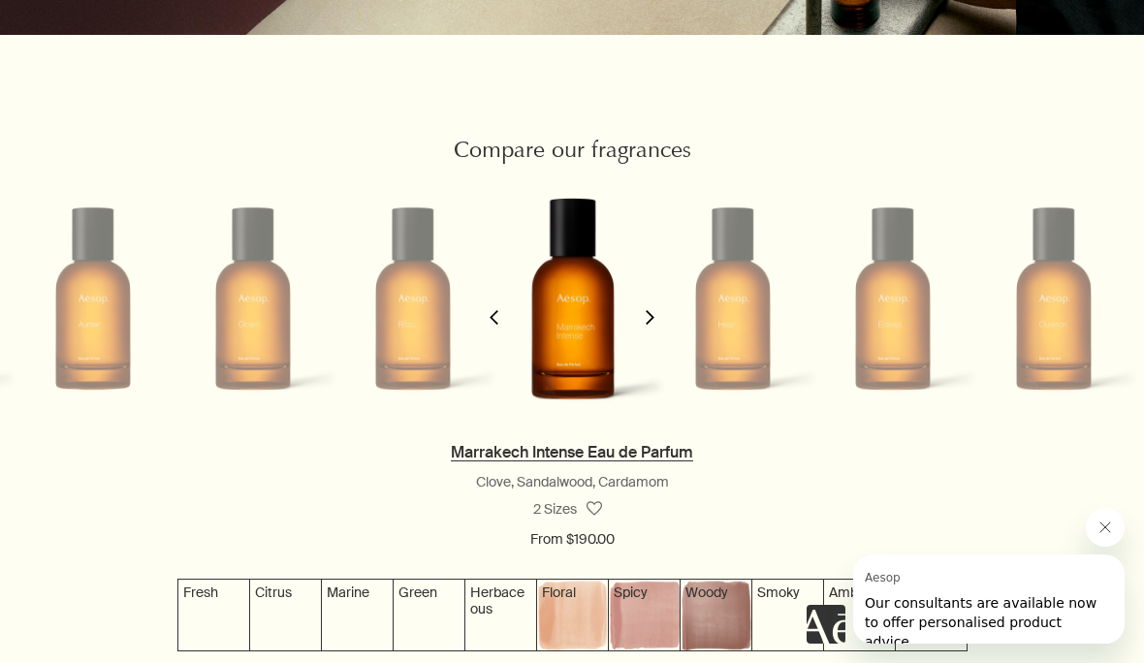
click at [612, 462] on link "Marrakech Intense Eau de Parfum" at bounding box center [572, 452] width 242 height 20
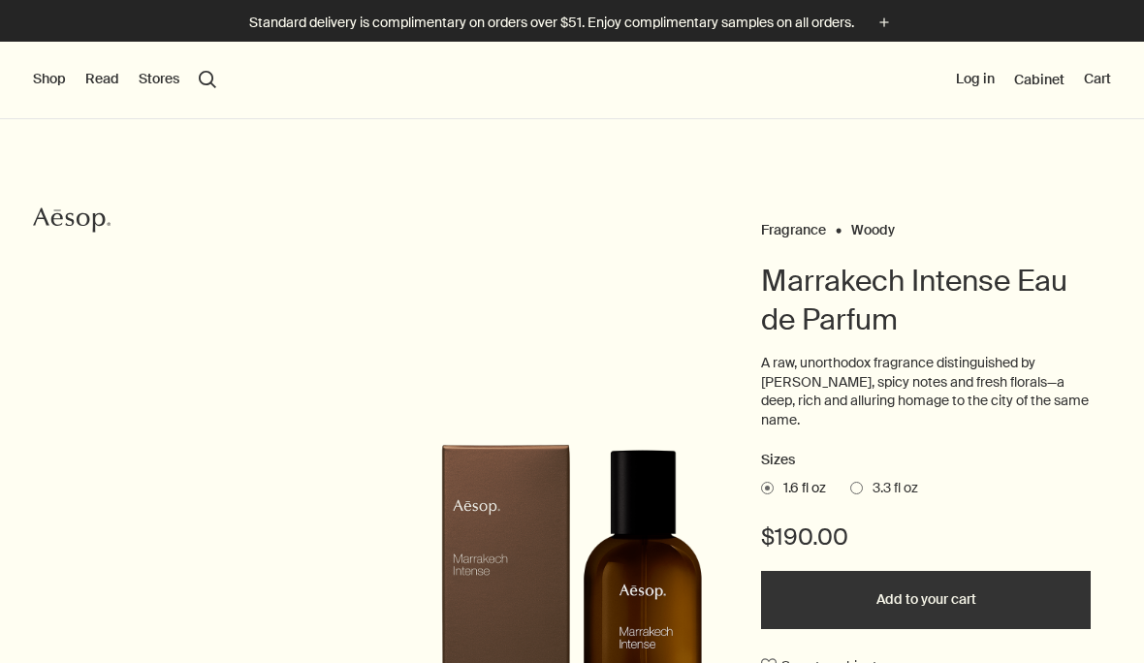
click at [43, 78] on button "Shop" at bounding box center [49, 79] width 33 height 19
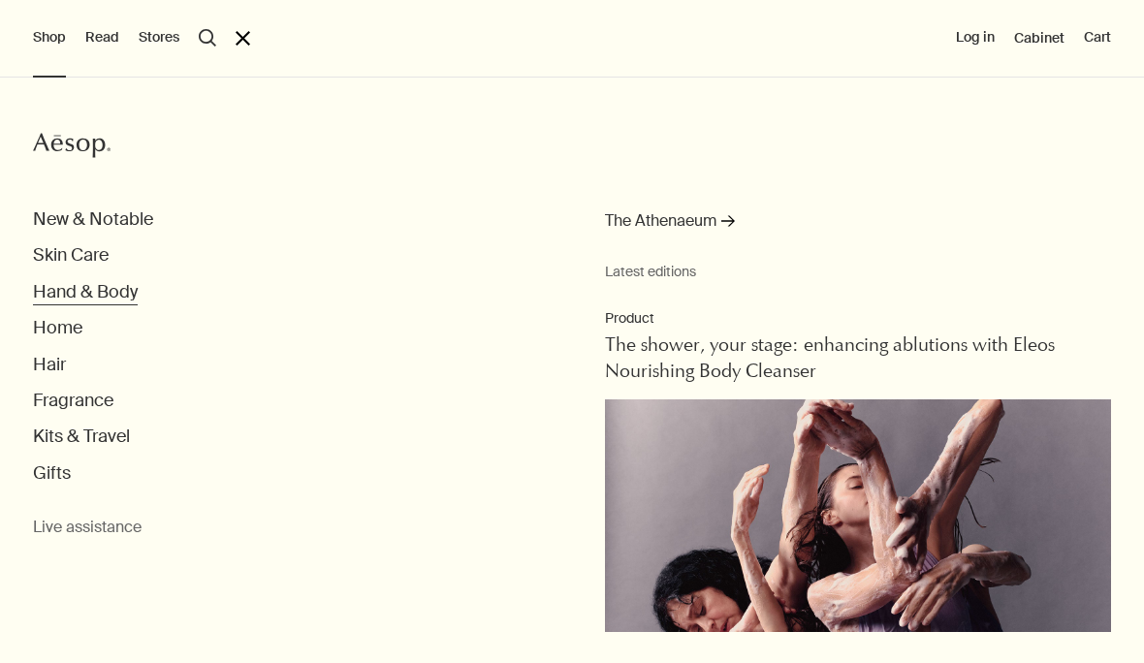
click at [47, 293] on button "Hand & Body" at bounding box center [85, 292] width 105 height 22
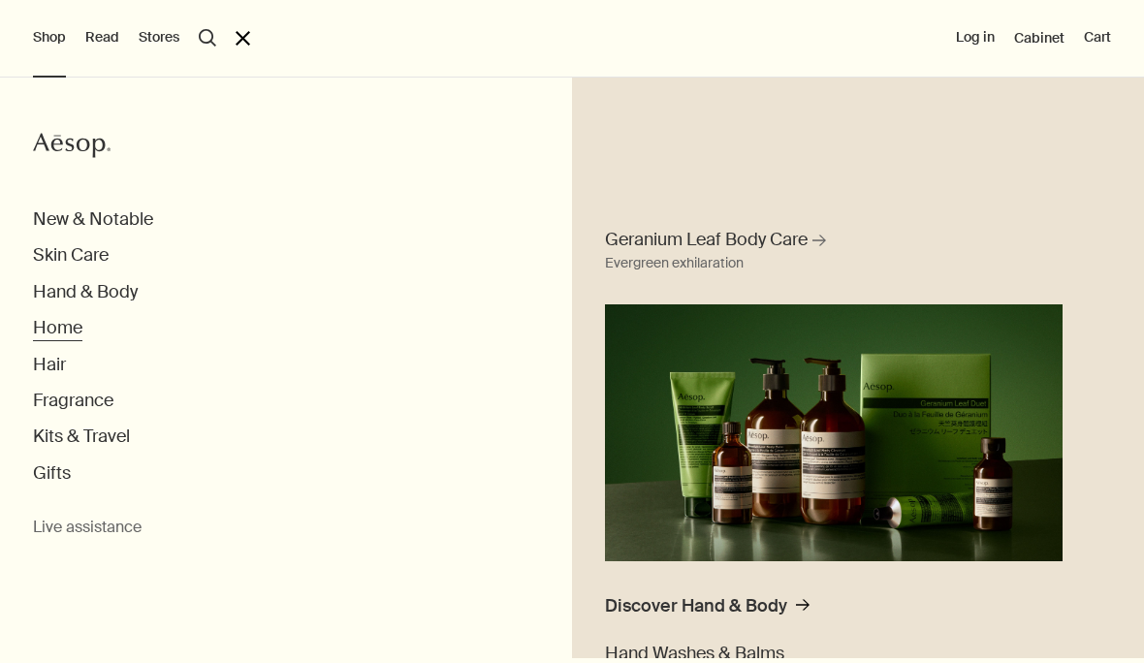
click at [49, 319] on button "Home" at bounding box center [57, 328] width 49 height 22
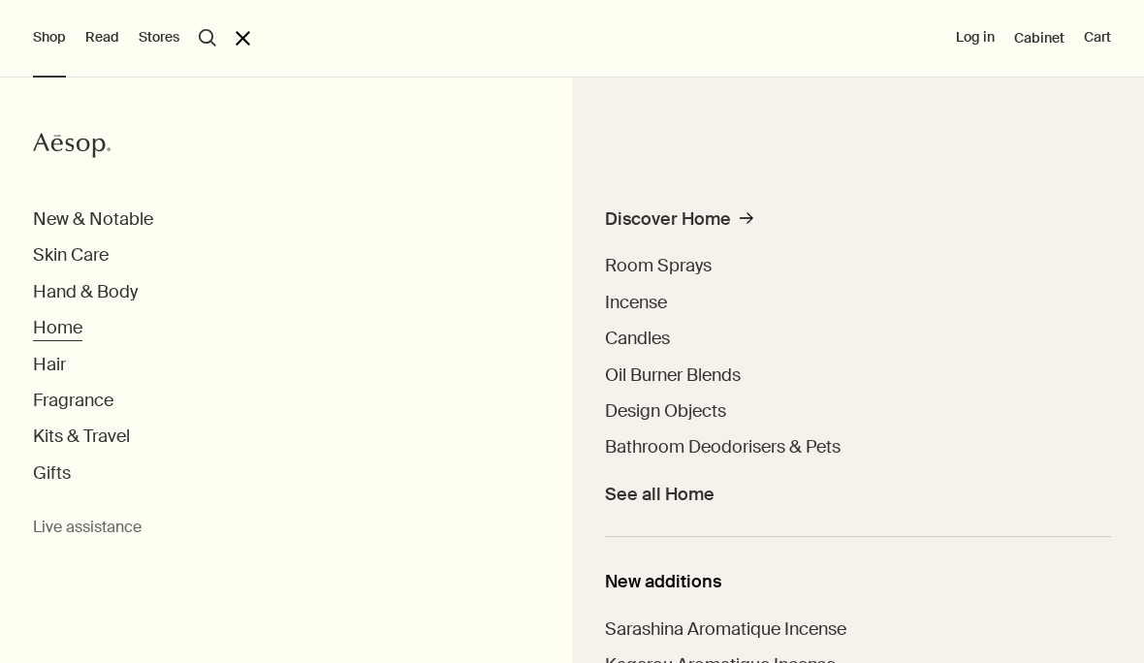
click at [53, 327] on button "Home" at bounding box center [57, 328] width 49 height 22
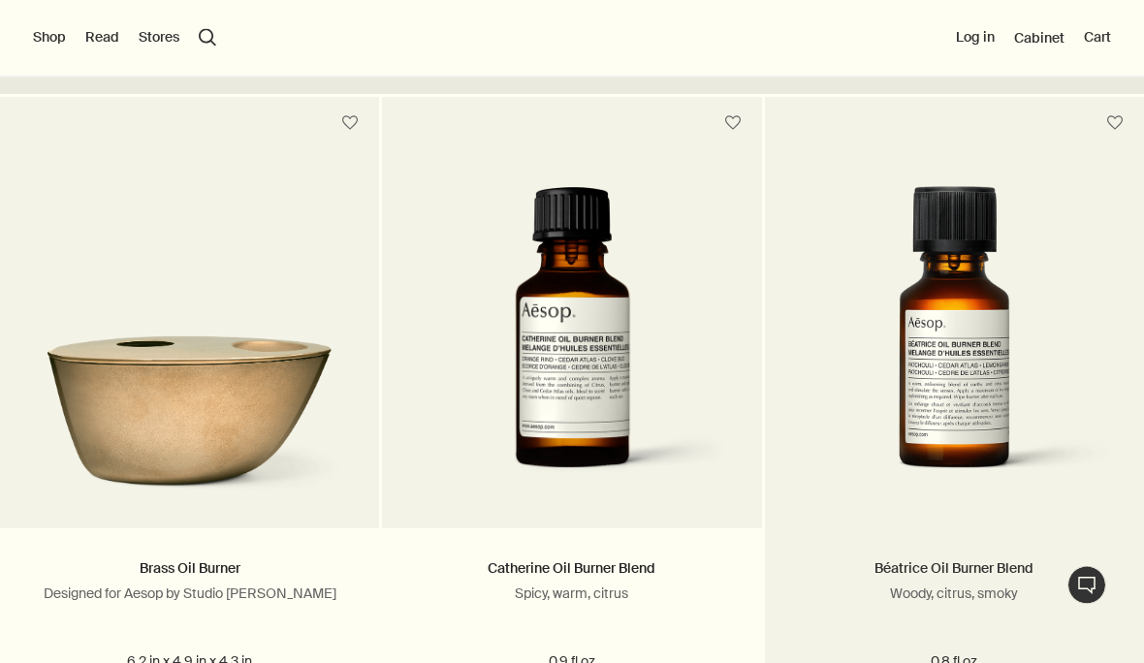
scroll to position [519, 0]
click at [924, 577] on link "Béatrice Oil Burner Blend" at bounding box center [953, 567] width 159 height 17
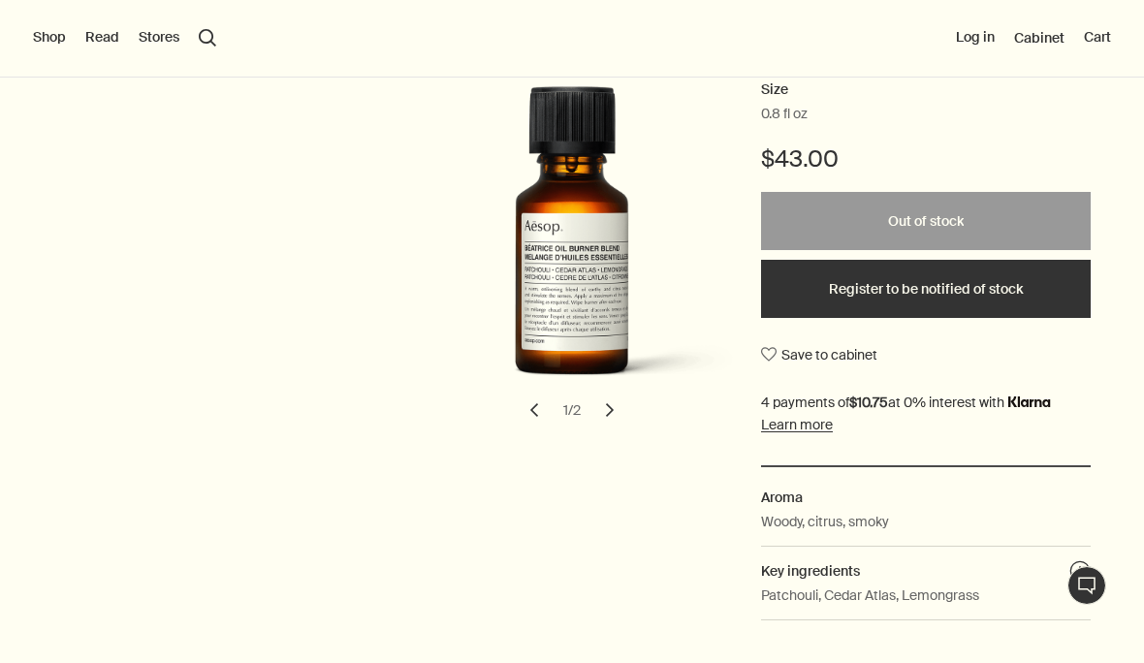
scroll to position [305, 0]
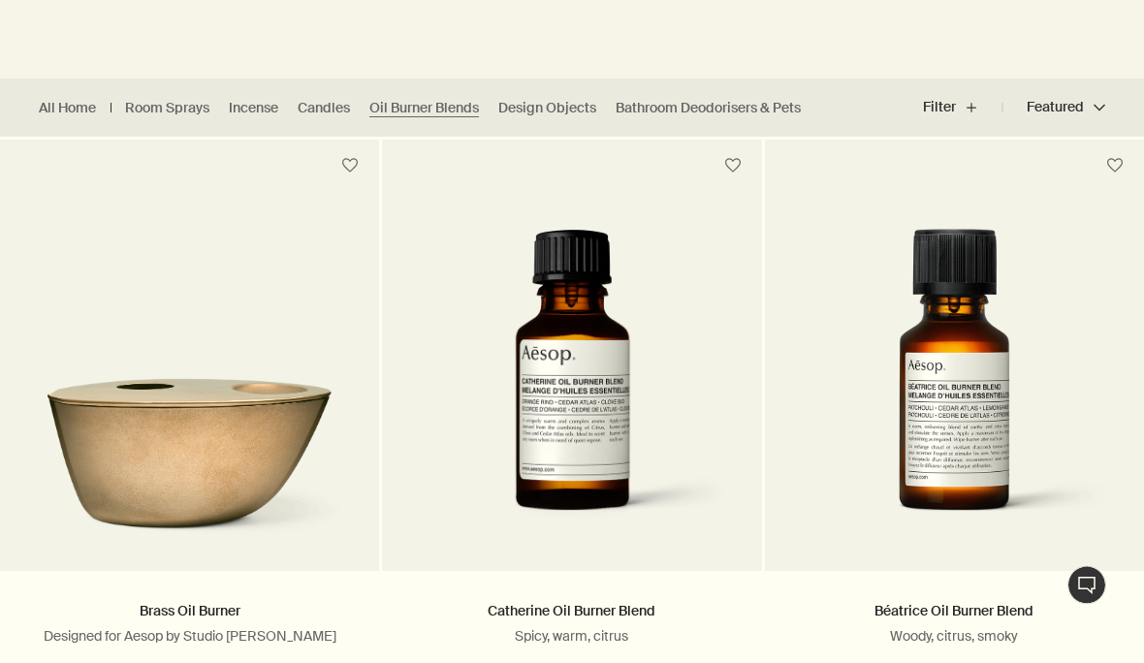
scroll to position [476, 0]
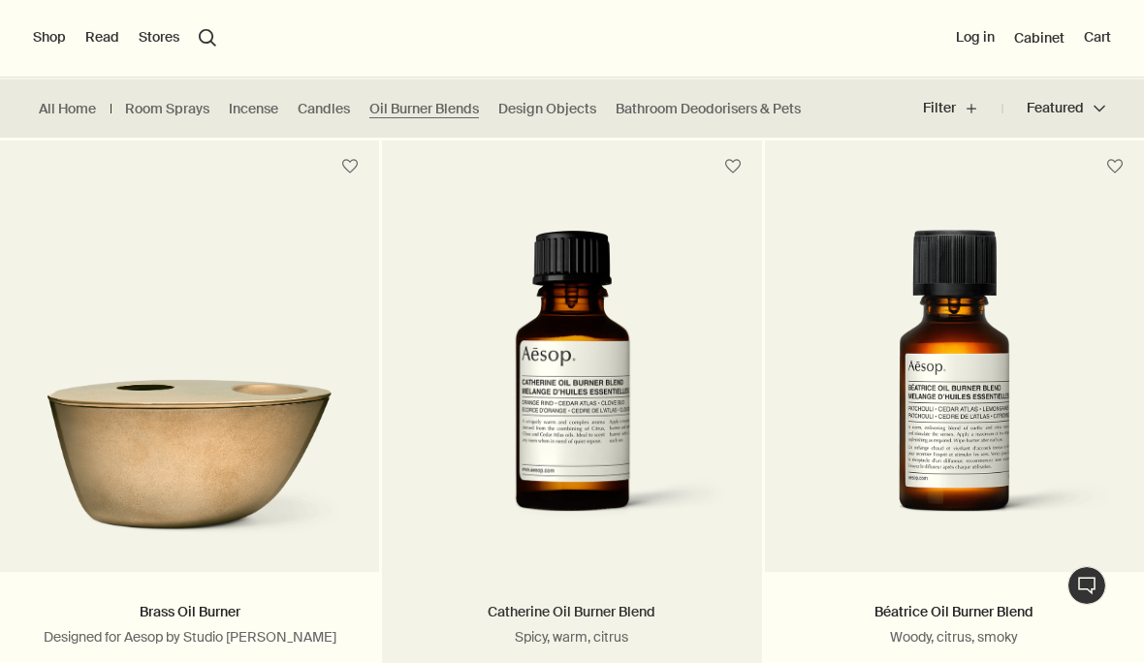
click at [542, 618] on link "Catherine Oil Burner Blend" at bounding box center [571, 611] width 168 height 17
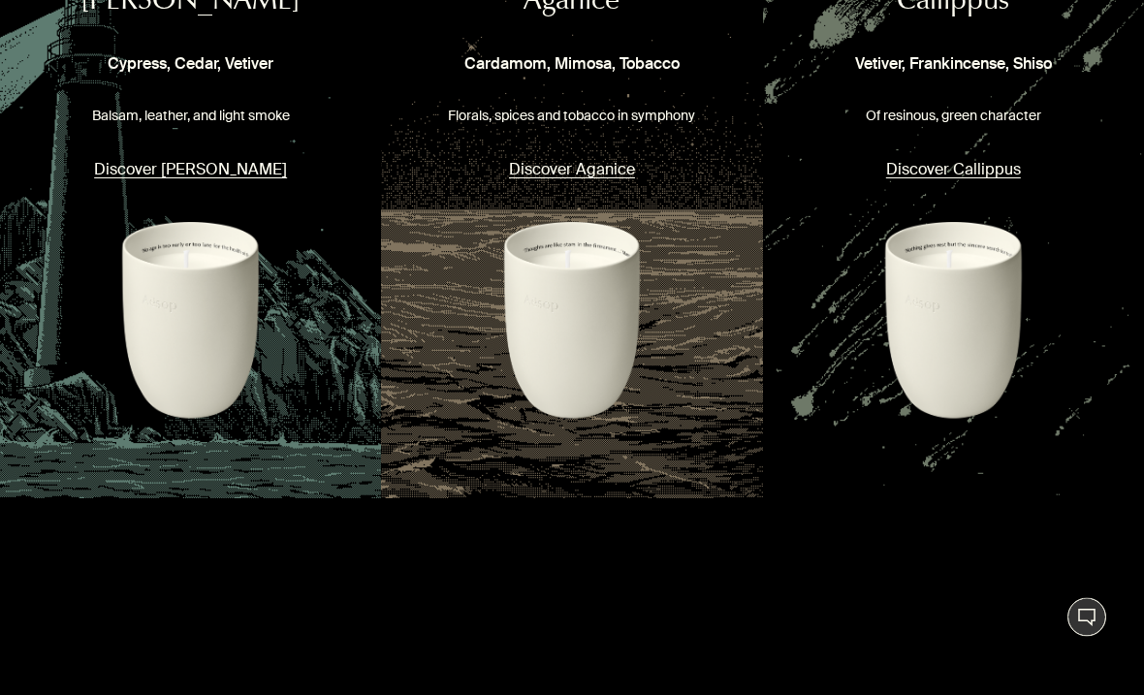
scroll to position [2212, 0]
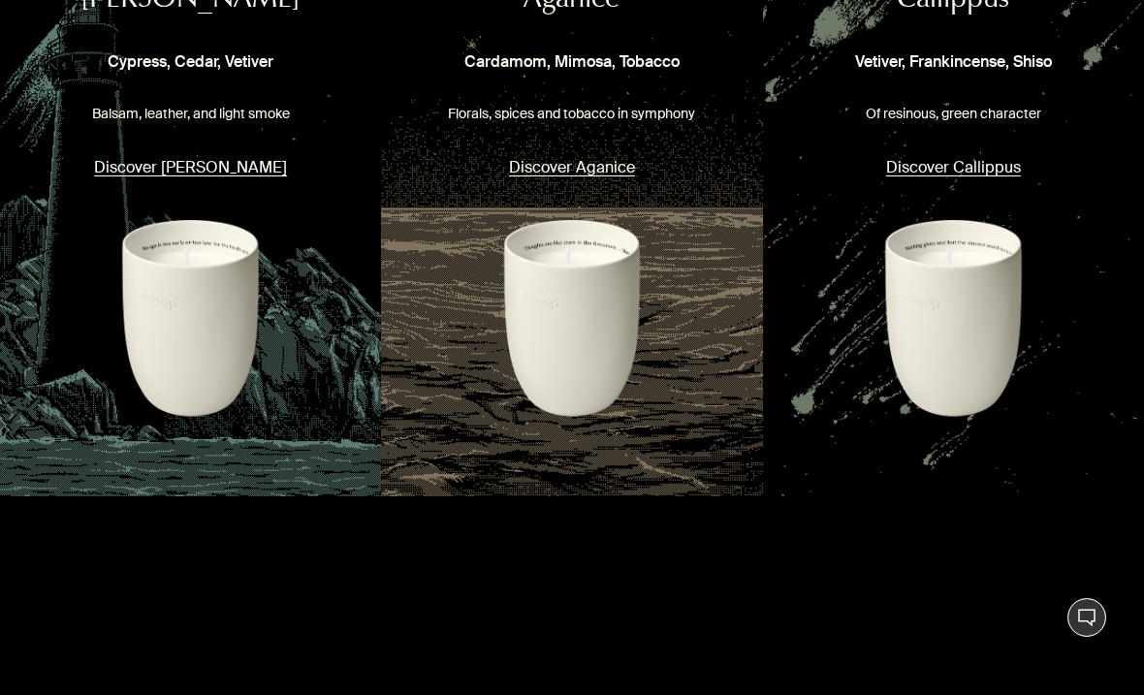
click at [177, 180] on button "Discover [PERSON_NAME]" at bounding box center [190, 167] width 193 height 26
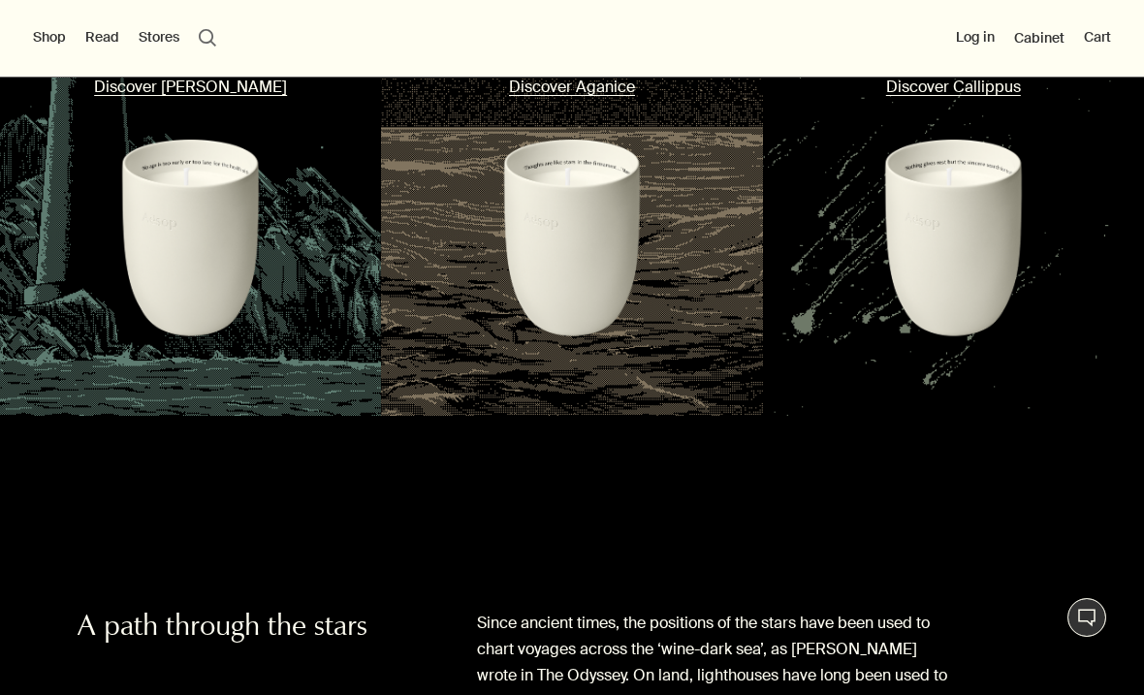
scroll to position [2180, 0]
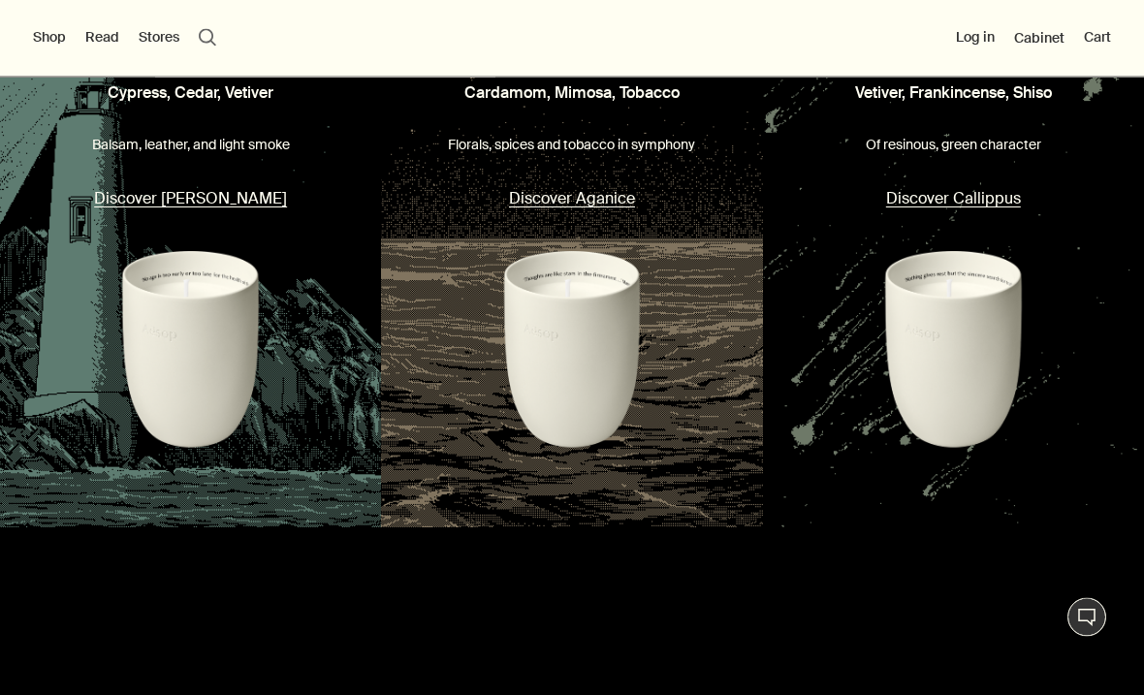
click at [944, 212] on button "Discover Callippus" at bounding box center [953, 199] width 135 height 26
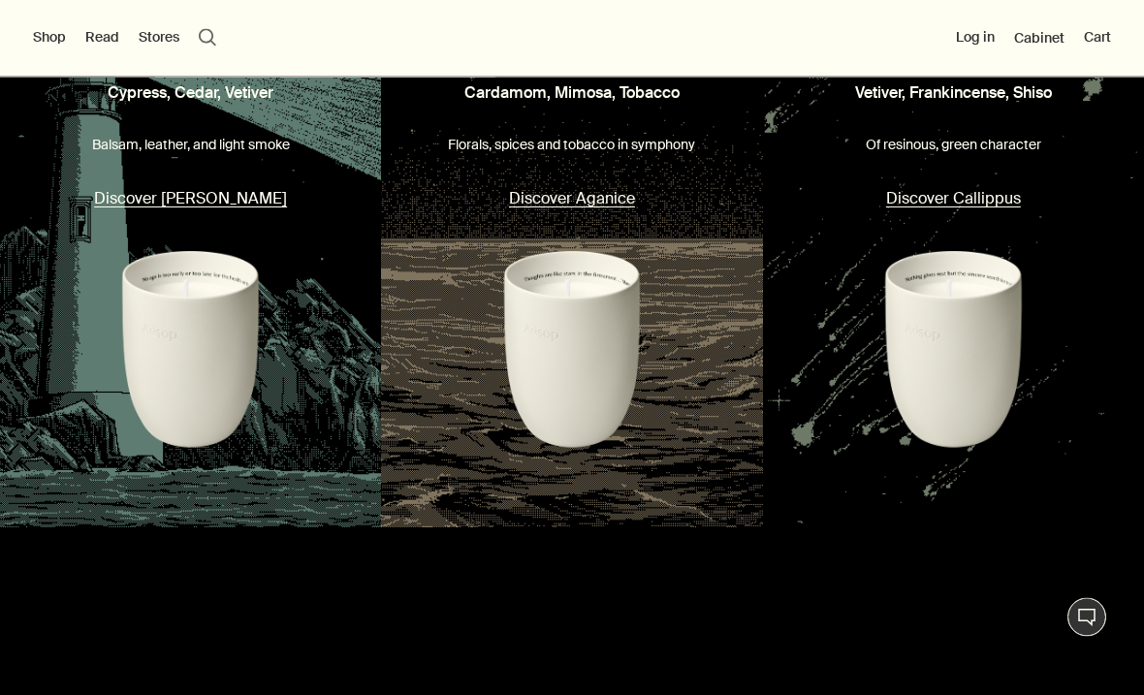
scroll to position [2181, 0]
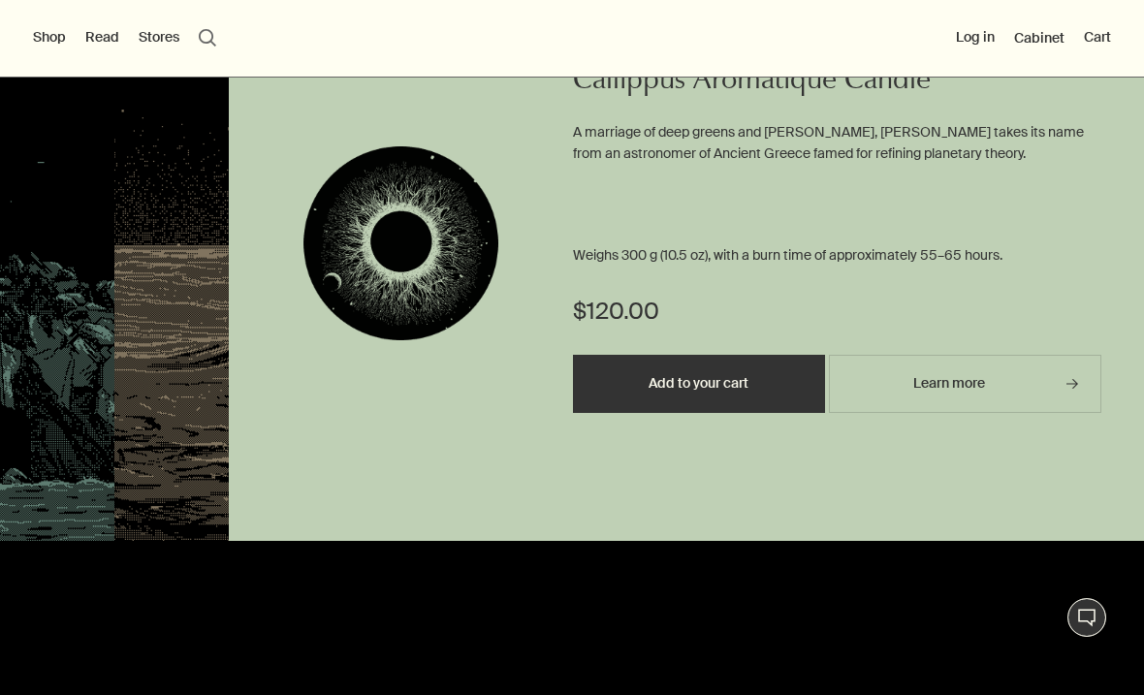
click at [1104, 19] on button "Close" at bounding box center [1084, 6] width 41 height 26
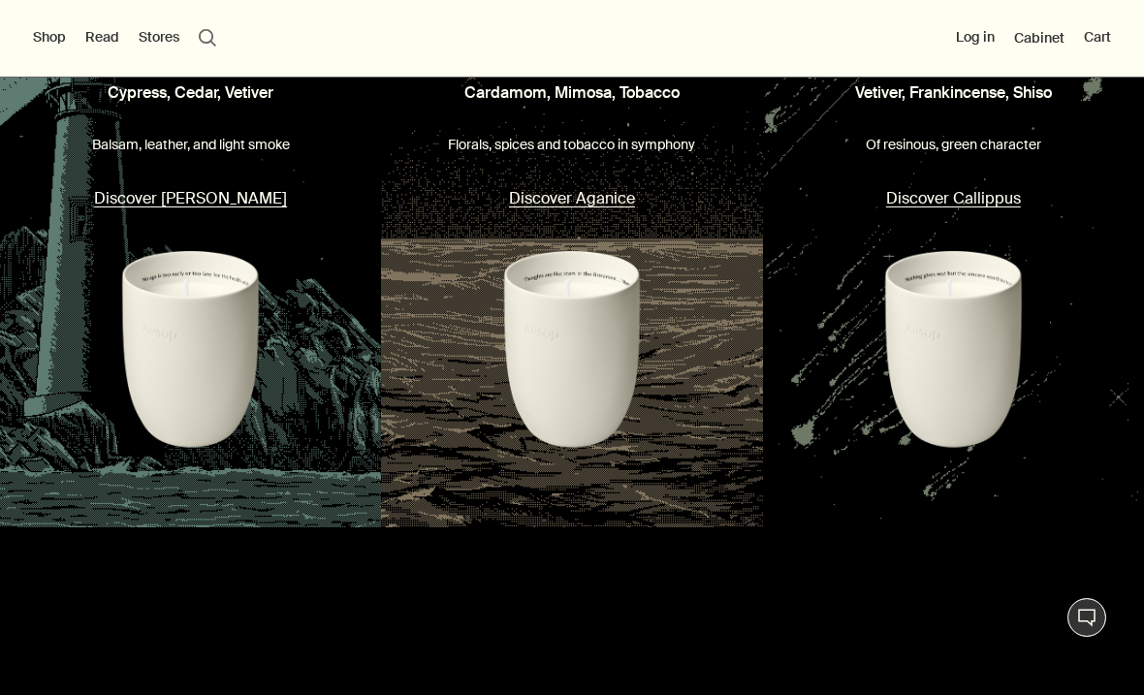
click at [218, 295] on div "[PERSON_NAME], Cedar, Vetiver Balsam, leather, and light smoke Discover [PERSON…" at bounding box center [190, 240] width 381 height 573
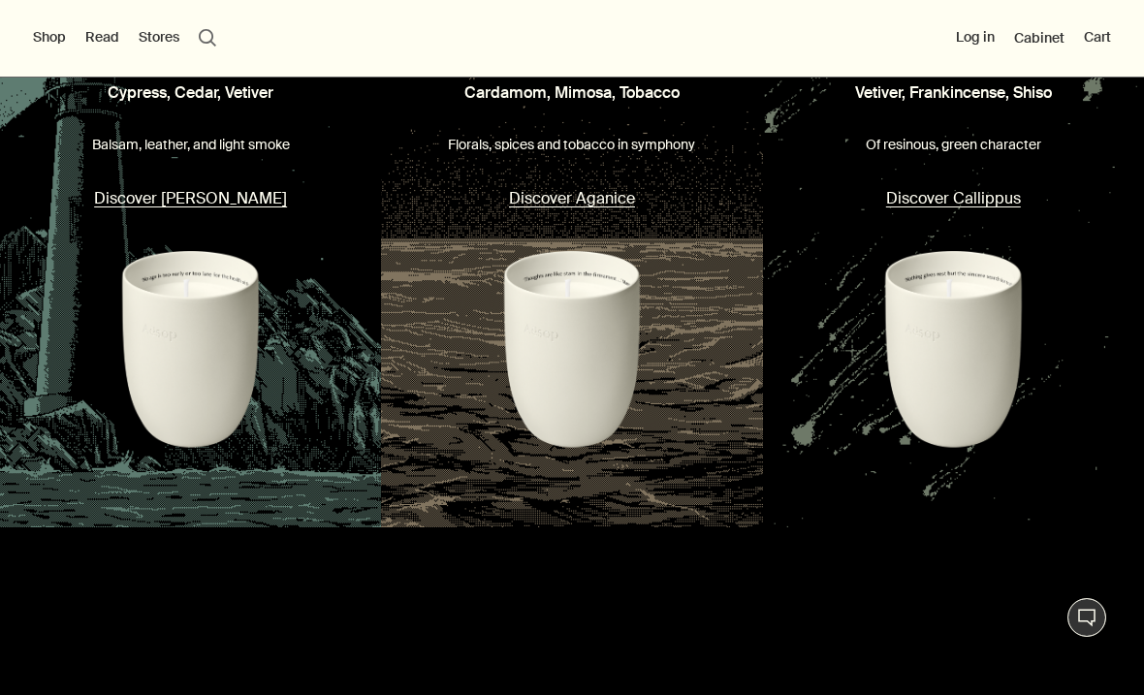
click at [231, 211] on button "Discover [PERSON_NAME]" at bounding box center [190, 198] width 193 height 26
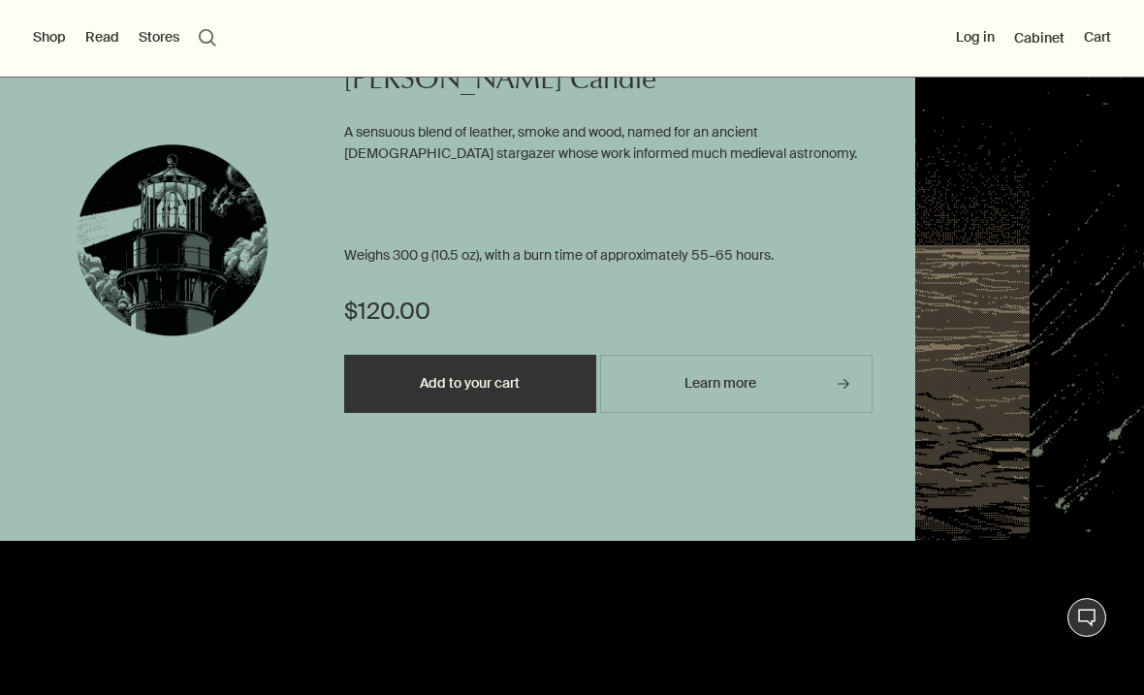
click at [860, 19] on button "Close" at bounding box center [855, 6] width 41 height 26
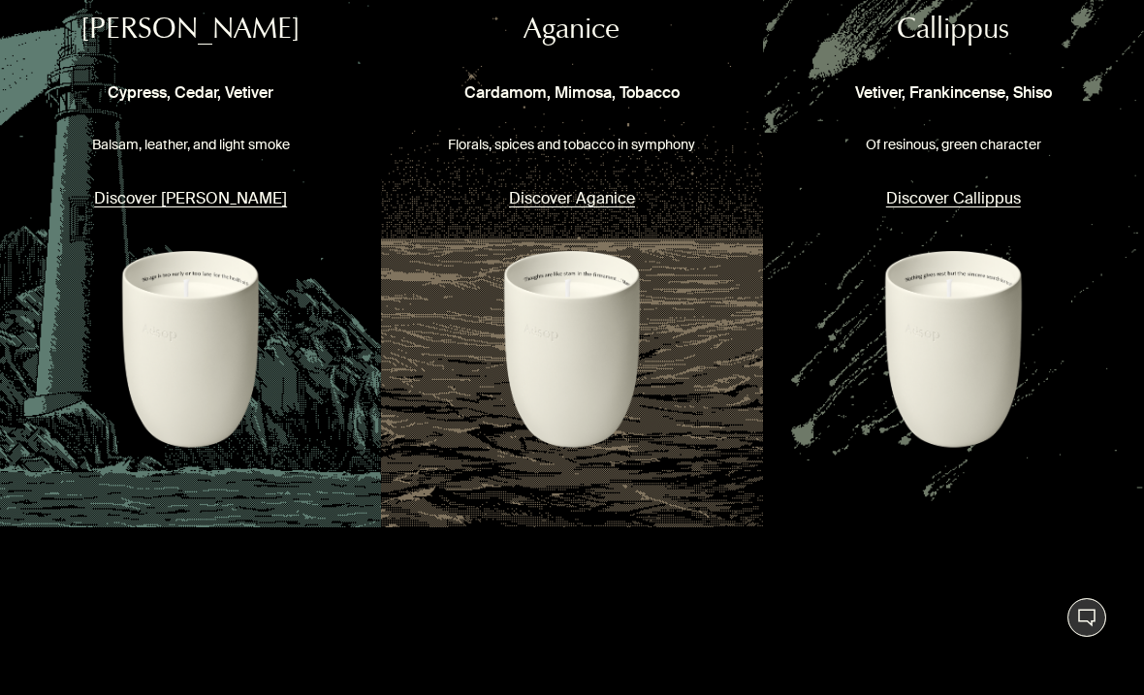
scroll to position [2180, 0]
